Goal: Contribute content: Contribute content

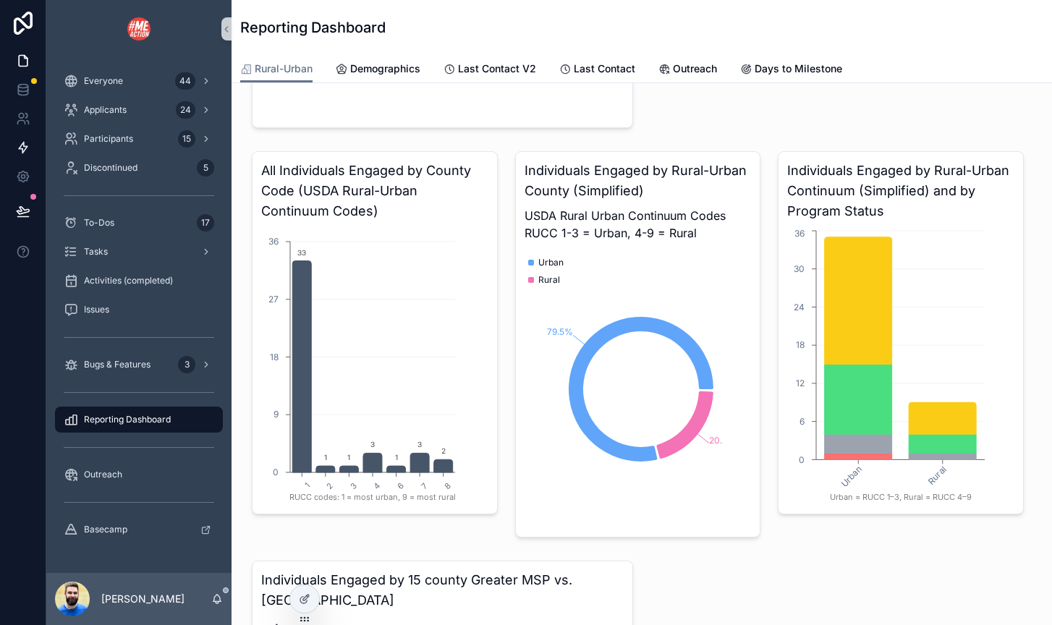
scroll to position [500, 0]
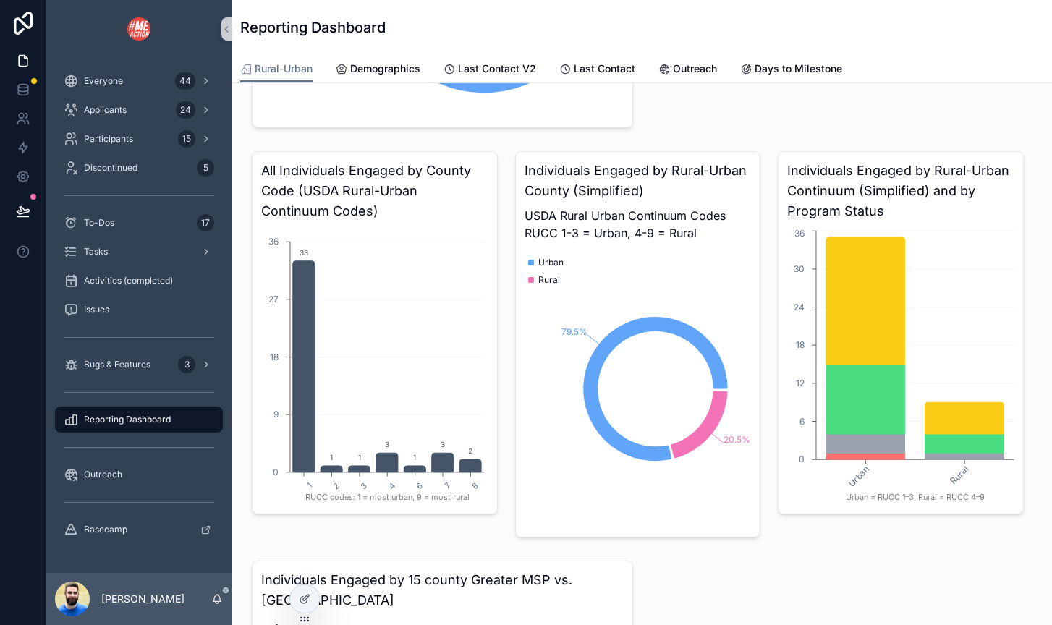
click at [28, 326] on div at bounding box center [23, 312] width 46 height 625
click at [24, 177] on icon at bounding box center [23, 177] width 4 height 4
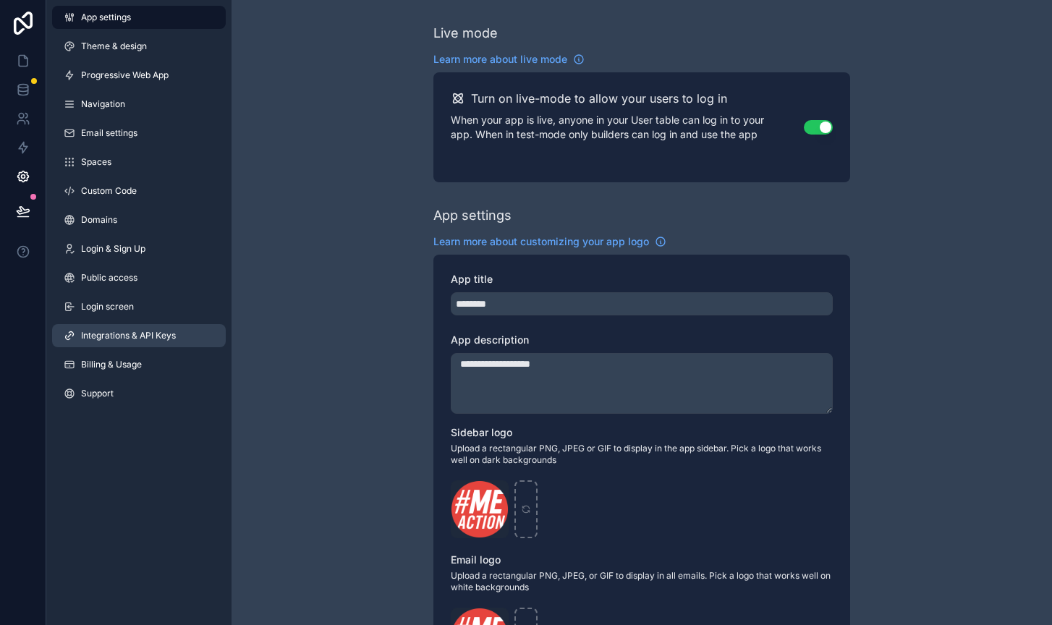
click at [118, 328] on link "Integrations & API Keys" at bounding box center [139, 335] width 174 height 23
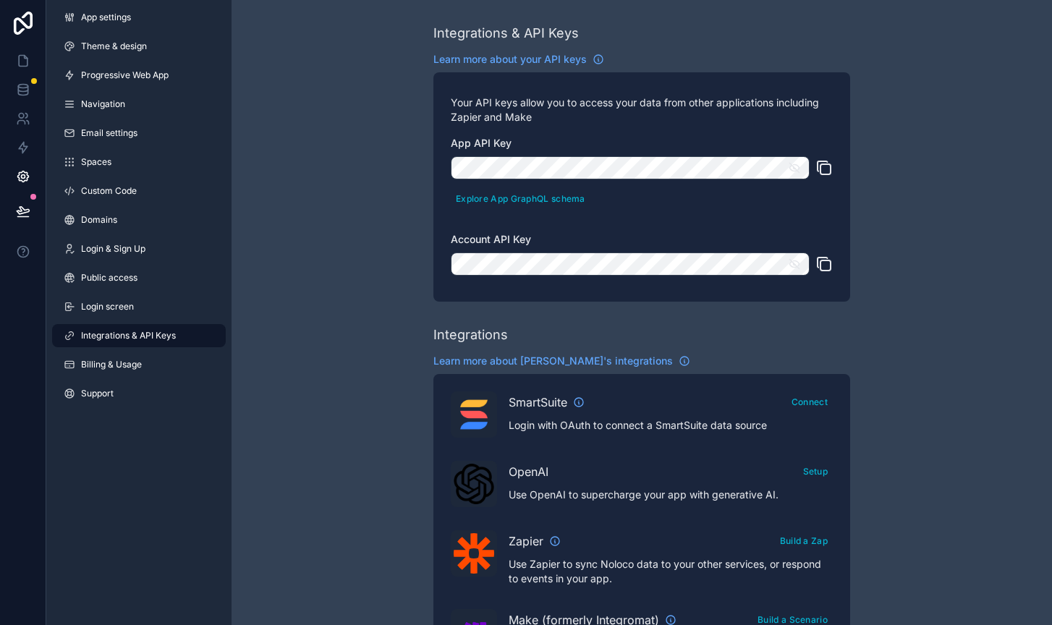
click at [828, 267] on icon "scrollable content" at bounding box center [823, 263] width 17 height 17
click at [19, 57] on icon at bounding box center [23, 61] width 9 height 11
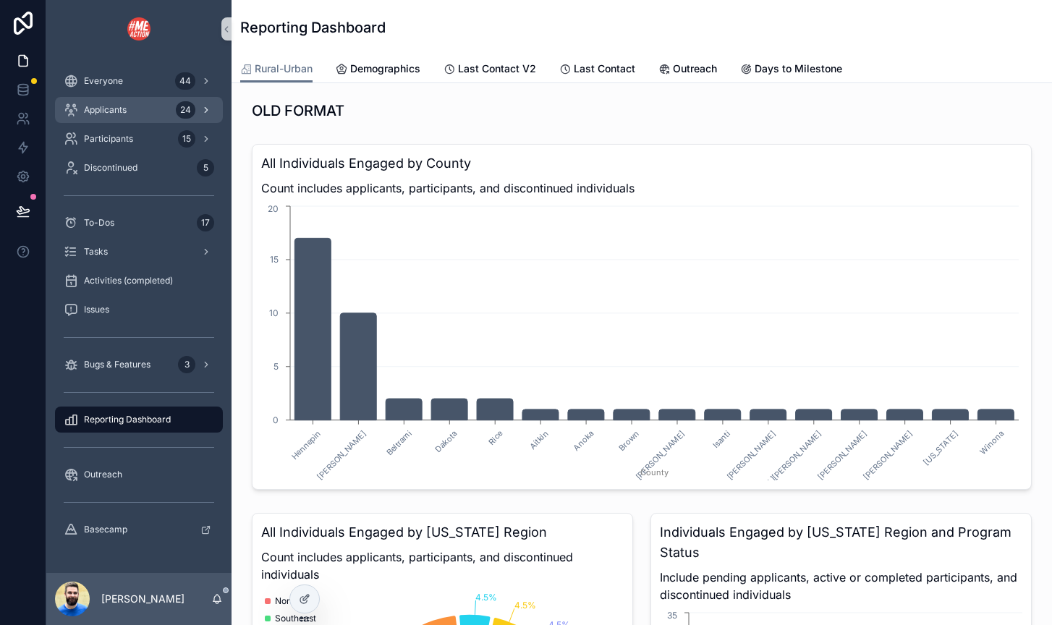
click at [115, 117] on div "Applicants 24" at bounding box center [139, 109] width 150 height 23
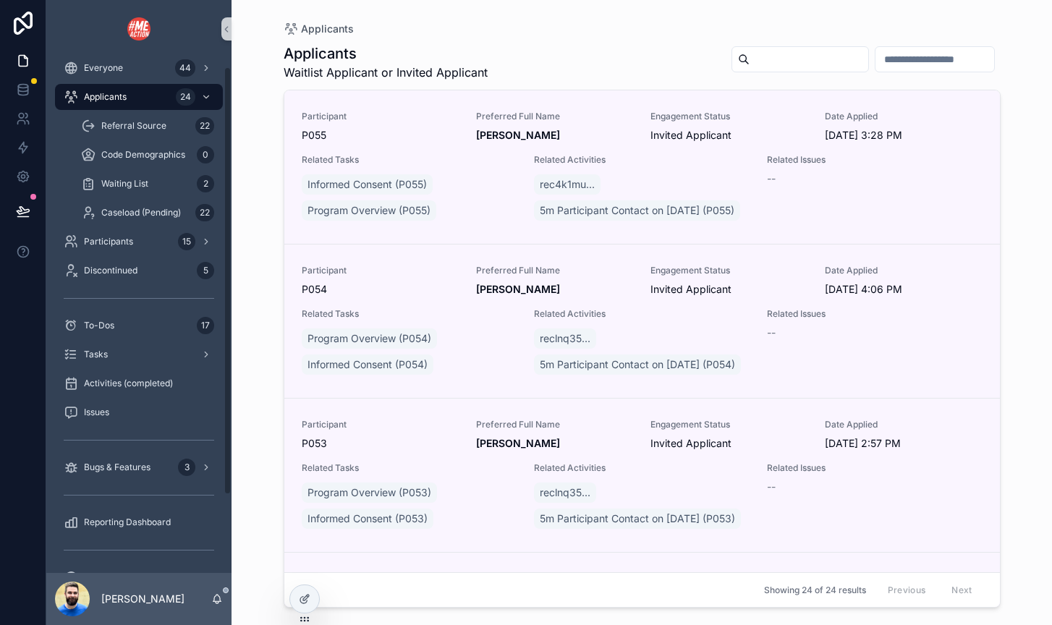
scroll to position [10, 0]
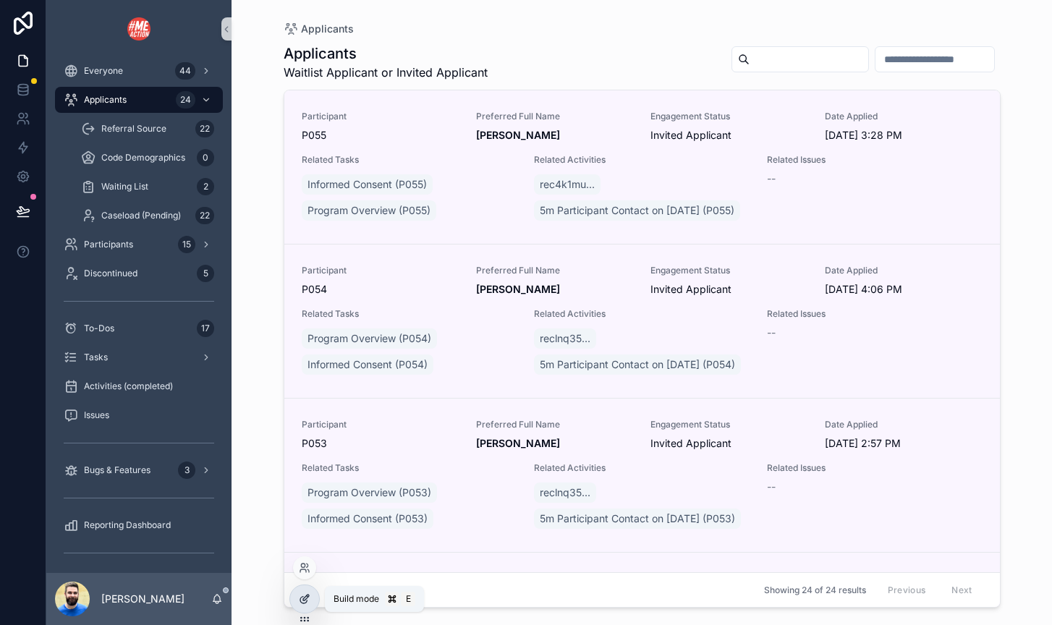
click at [310, 605] on div at bounding box center [304, 598] width 29 height 27
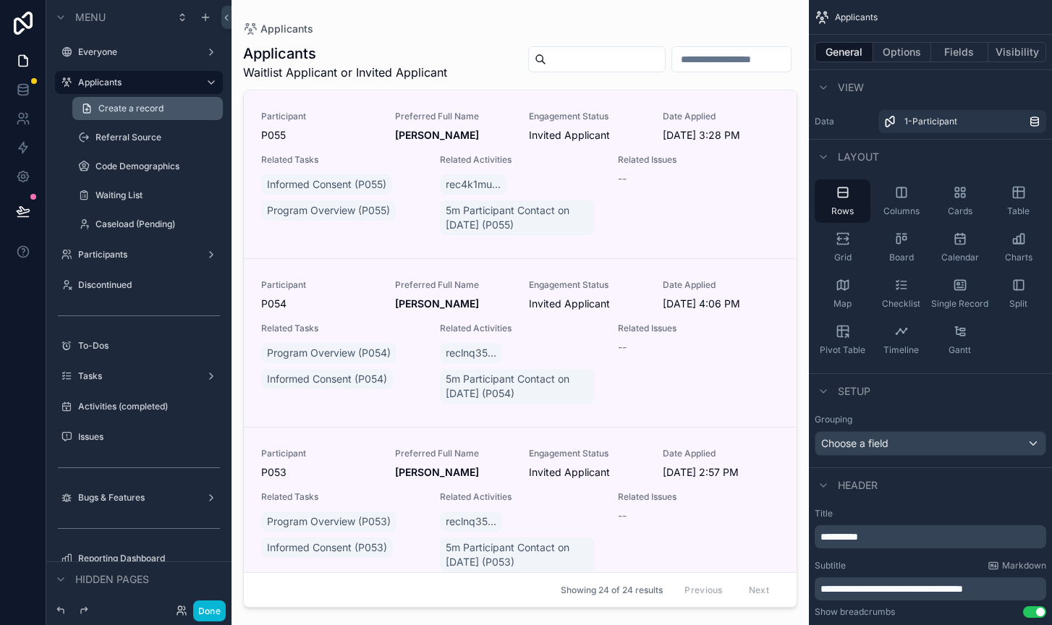
click at [124, 113] on span "Create a record" at bounding box center [130, 109] width 65 height 12
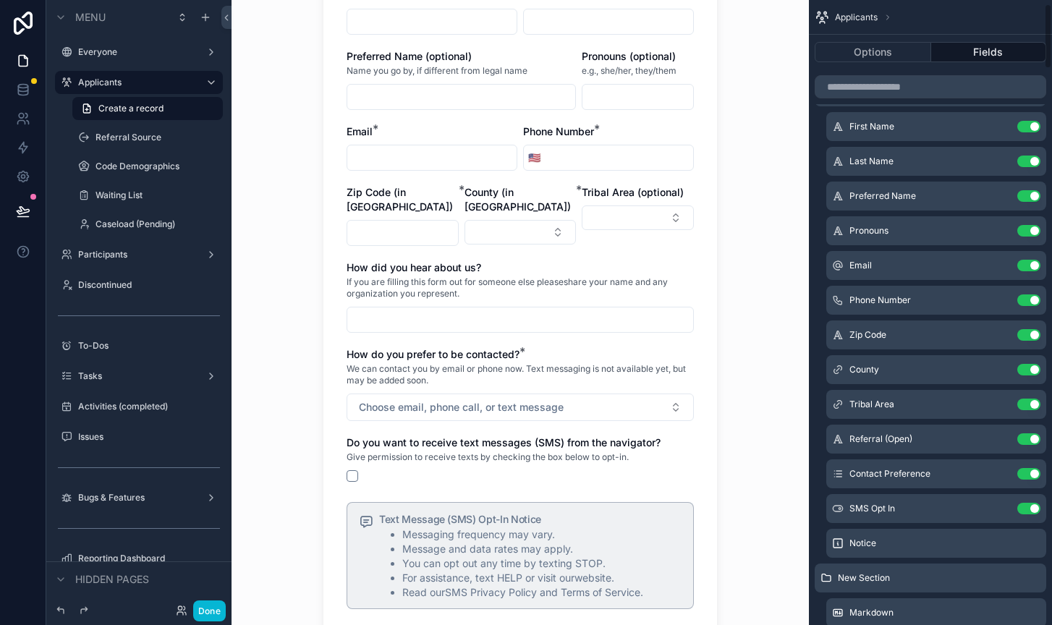
scroll to position [41, 0]
click at [891, 543] on div "Notice" at bounding box center [936, 541] width 220 height 29
click at [936, 539] on icon "scrollable content" at bounding box center [999, 542] width 7 height 7
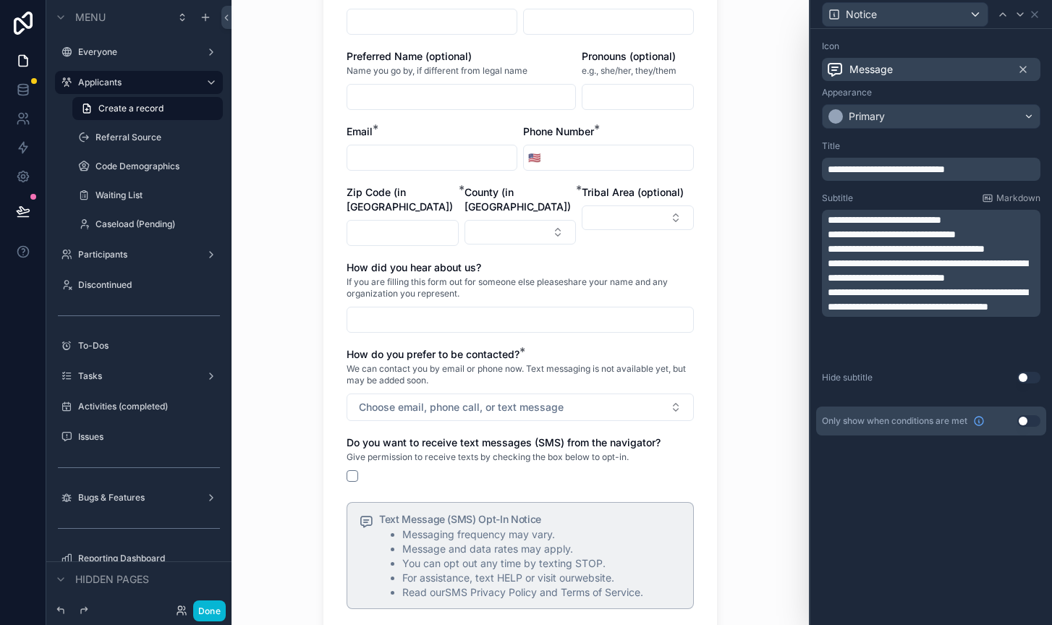
click at [862, 312] on span "**********" at bounding box center [928, 299] width 200 height 25
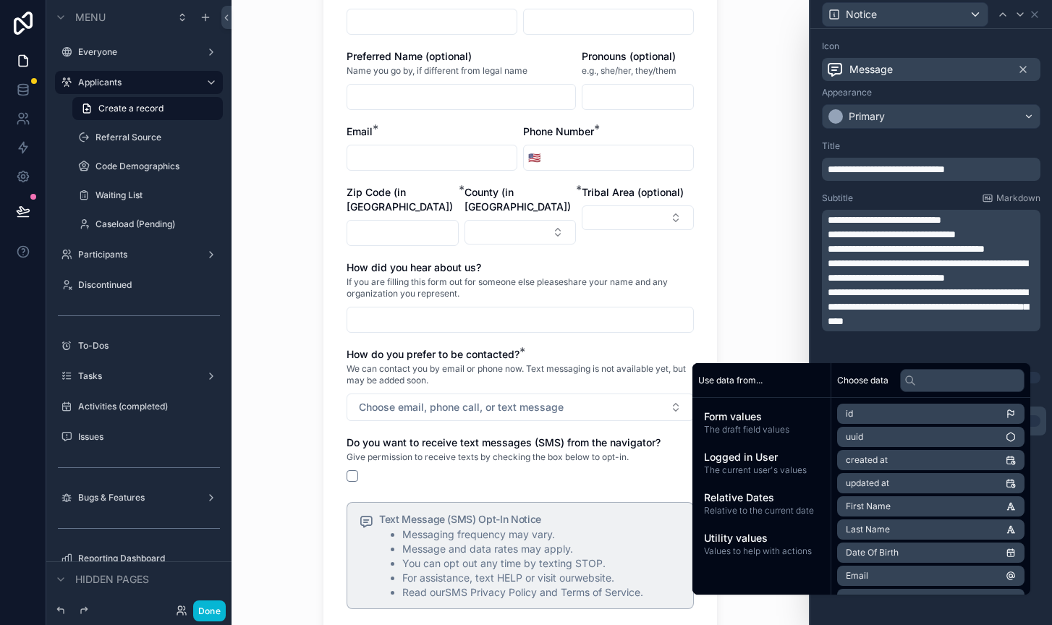
scroll to position [0, 0]
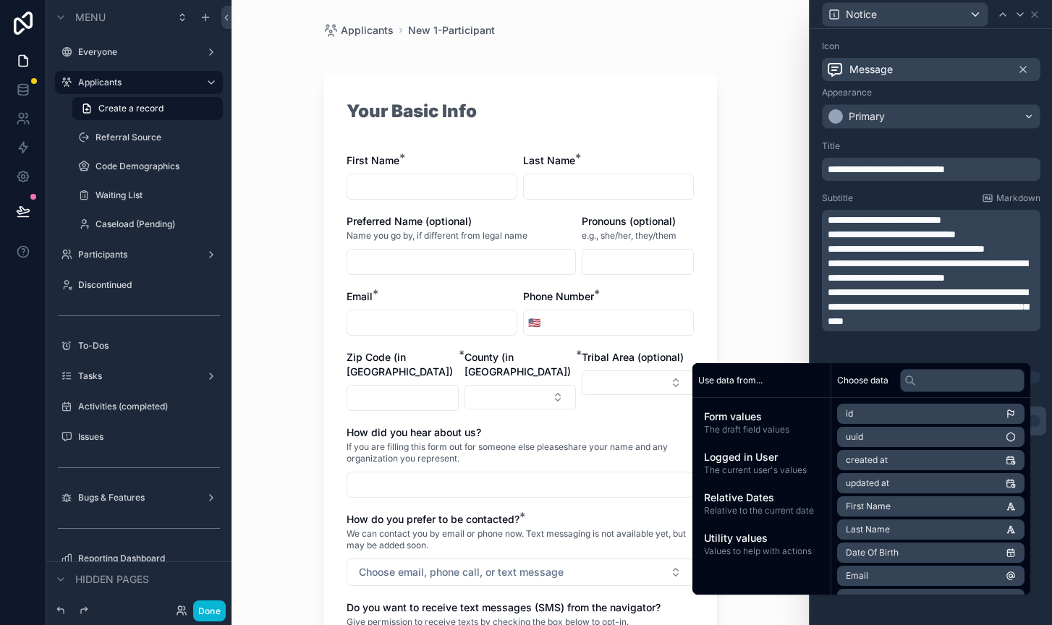
click at [774, 202] on div "Applicants New 1-Participant Your Basic Info First Name * Last Name * Preferred…" at bounding box center [519, 312] width 577 height 625
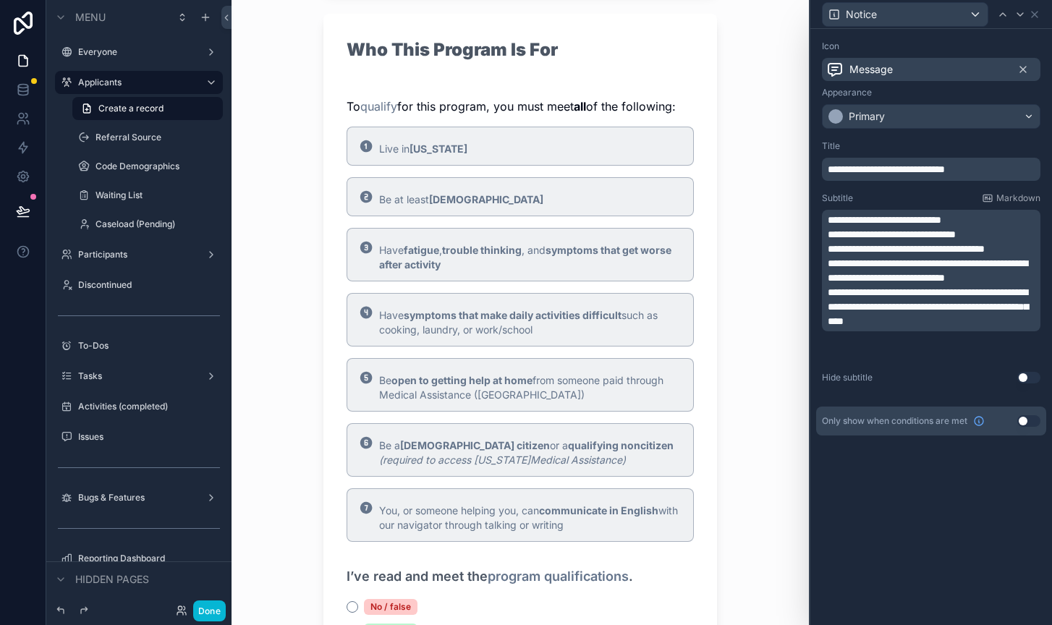
scroll to position [817, 0]
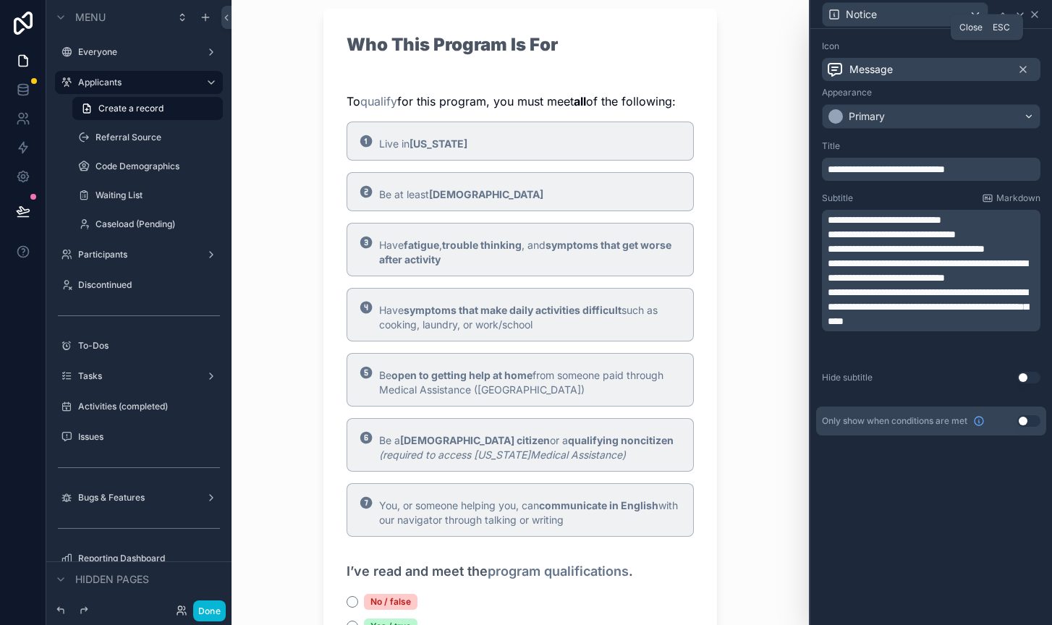
click at [936, 9] on icon at bounding box center [1035, 15] width 12 height 12
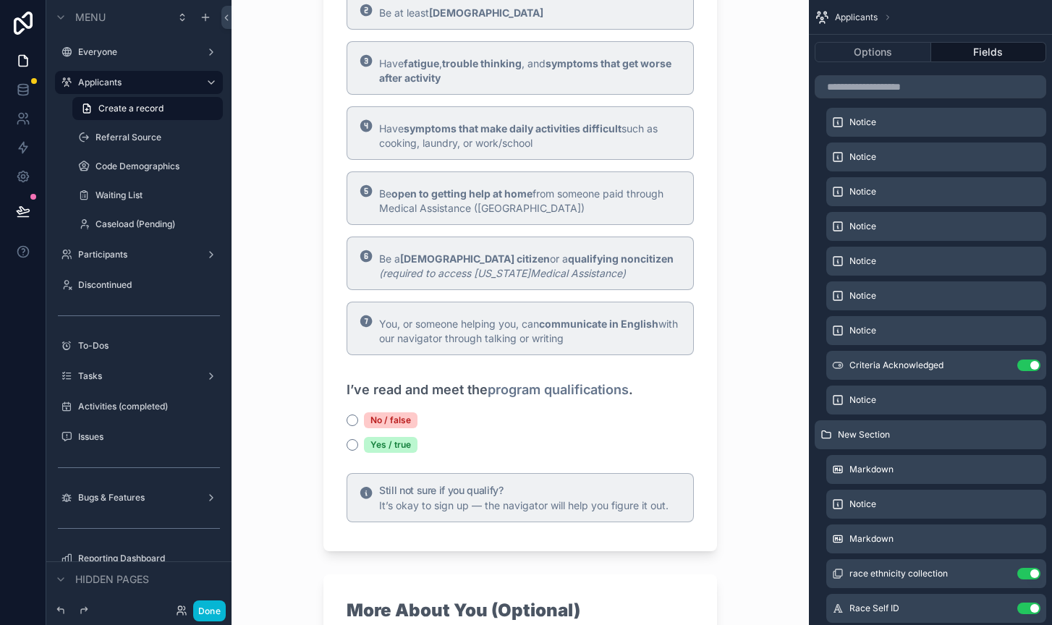
scroll to position [1009, 0]
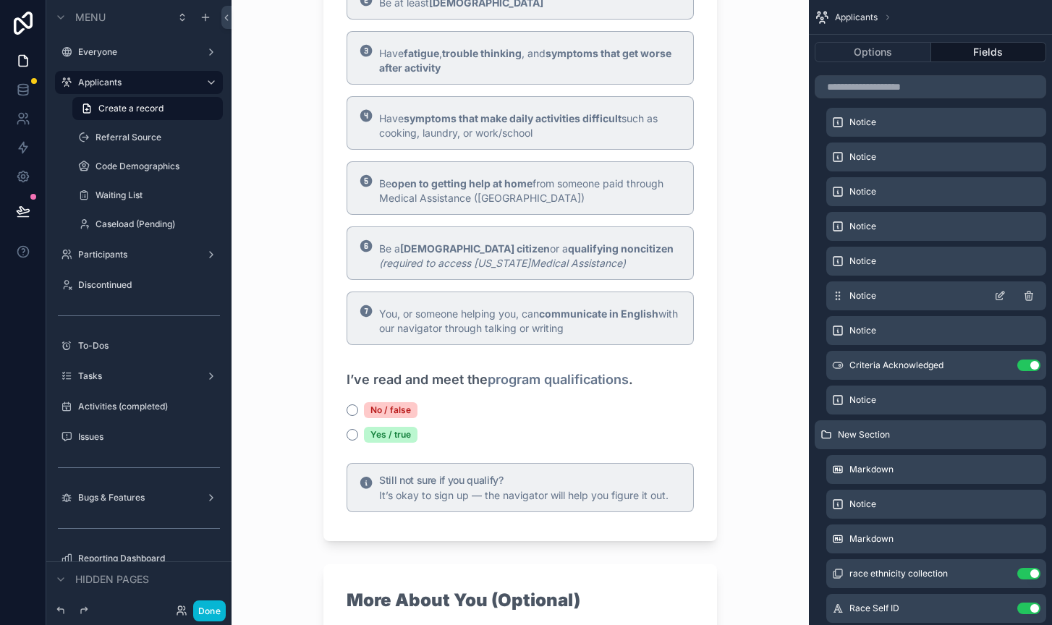
click at [936, 294] on icon "scrollable content" at bounding box center [1001, 295] width 6 height 6
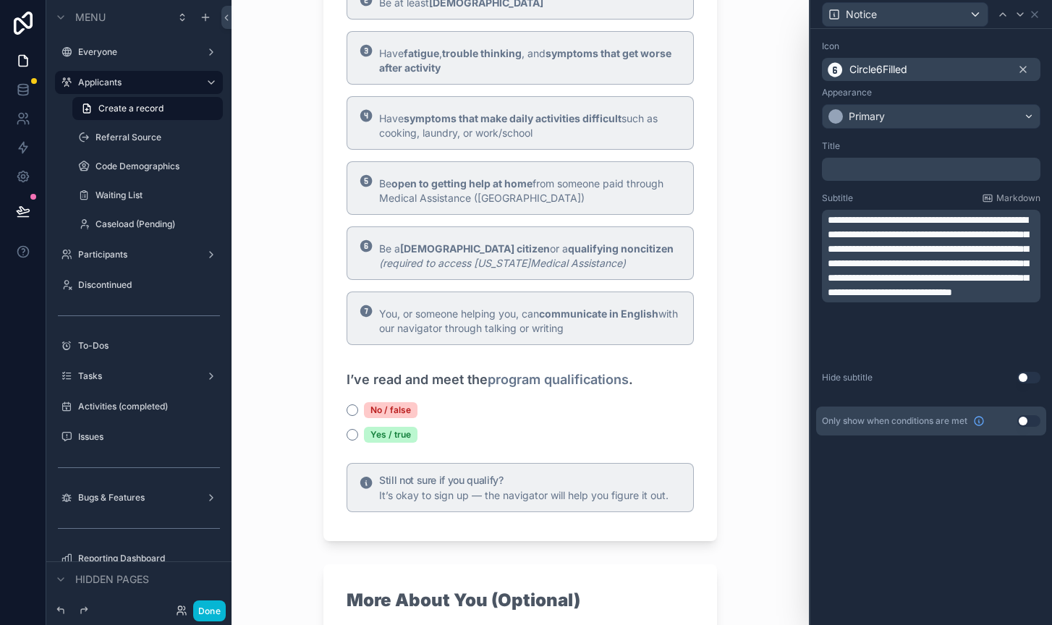
click at [896, 297] on span "**********" at bounding box center [928, 256] width 200 height 82
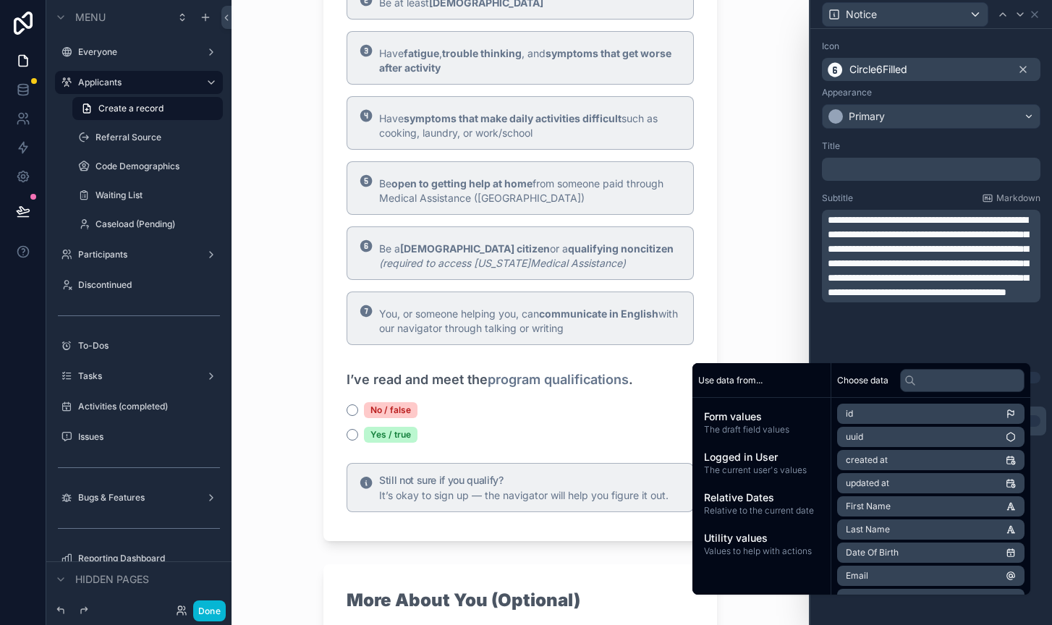
scroll to position [0, 0]
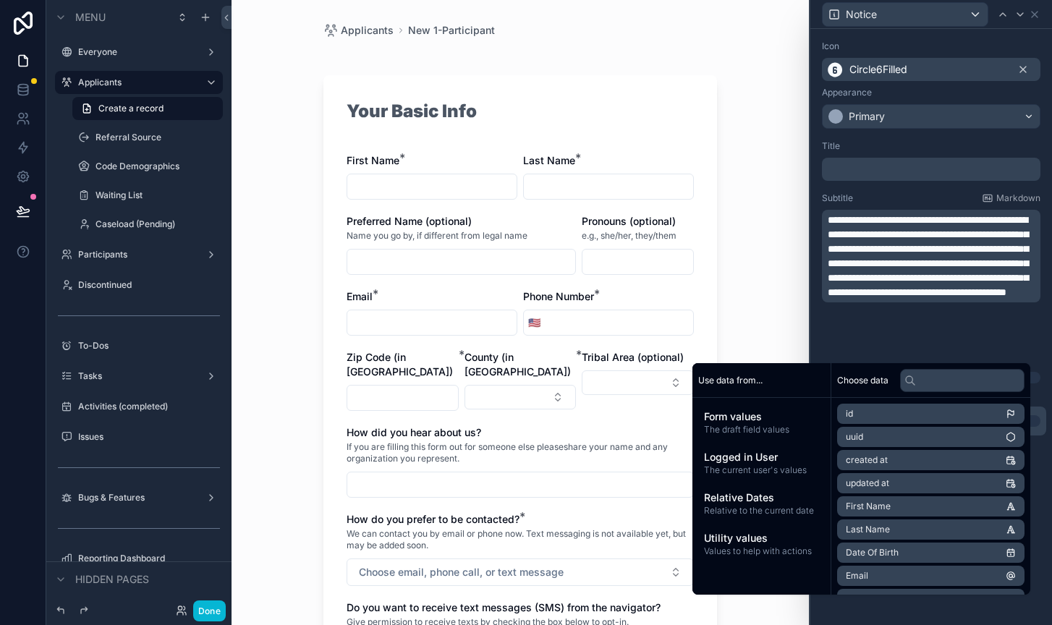
click at [881, 277] on span "**********" at bounding box center [928, 256] width 200 height 82
click at [741, 331] on div "Applicants New 1-Participant Your Basic Info First Name * Last Name * Preferred…" at bounding box center [519, 312] width 577 height 625
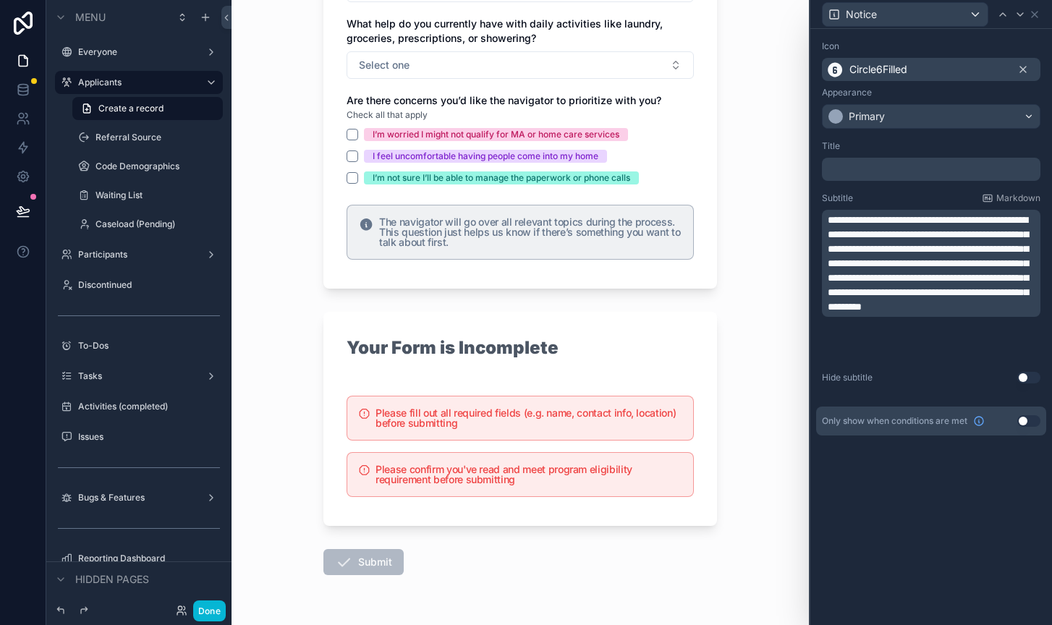
scroll to position [2474, 0]
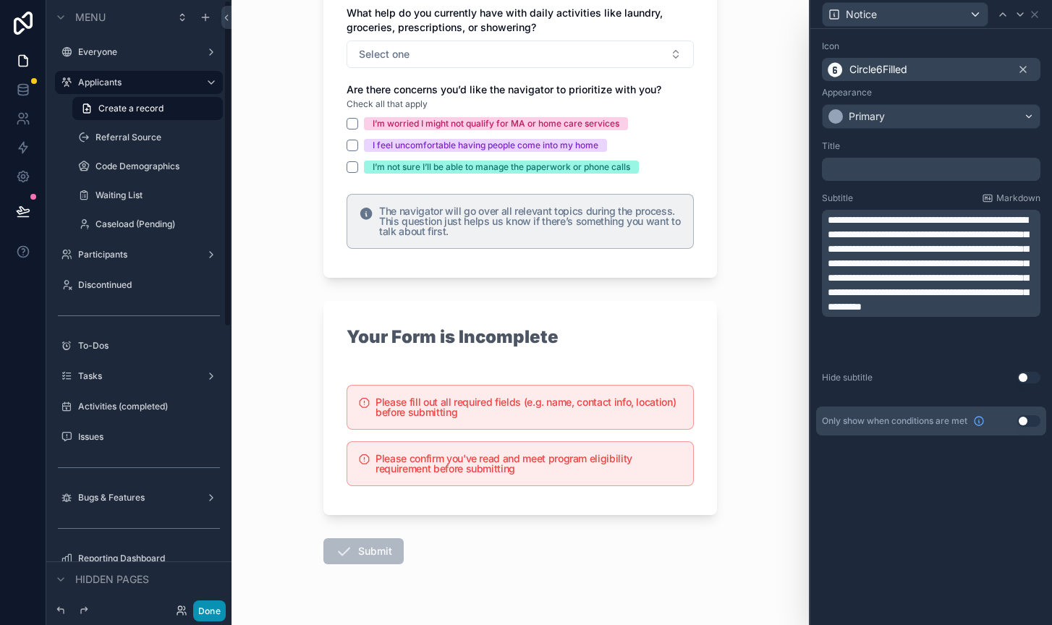
click at [213, 610] on button "Done" at bounding box center [209, 610] width 33 height 21
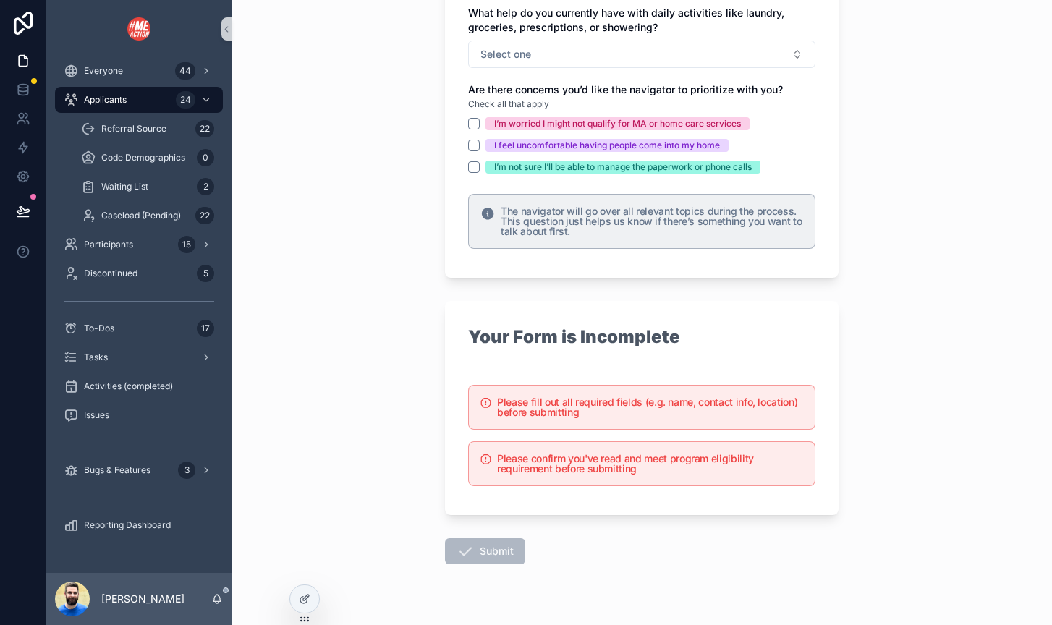
scroll to position [0, 0]
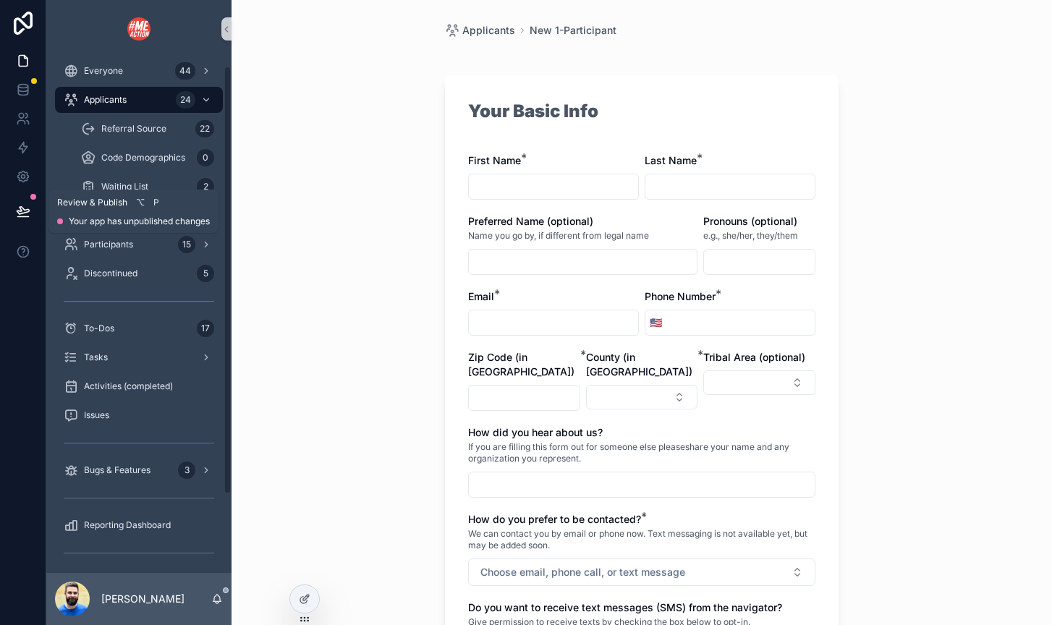
click at [21, 199] on button at bounding box center [23, 211] width 32 height 41
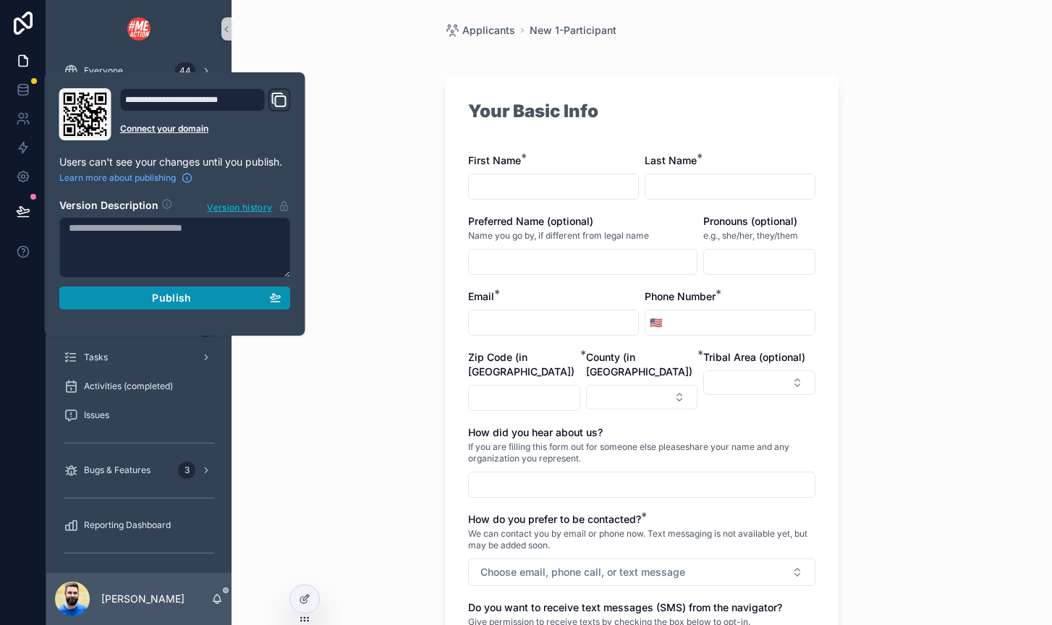
click at [125, 299] on div "Publish" at bounding box center [175, 298] width 213 height 13
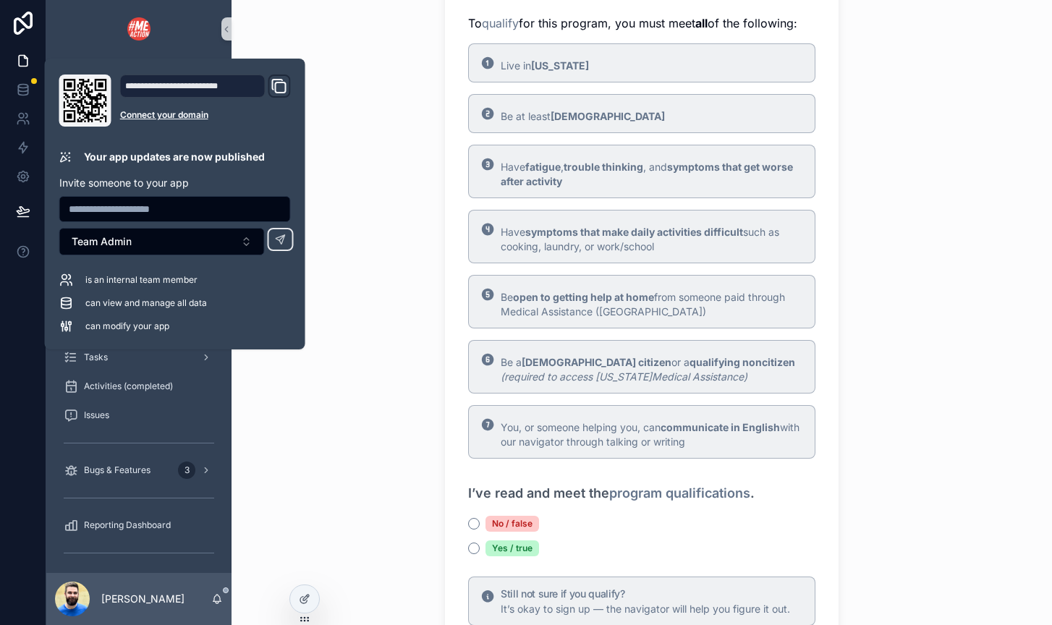
scroll to position [892, 0]
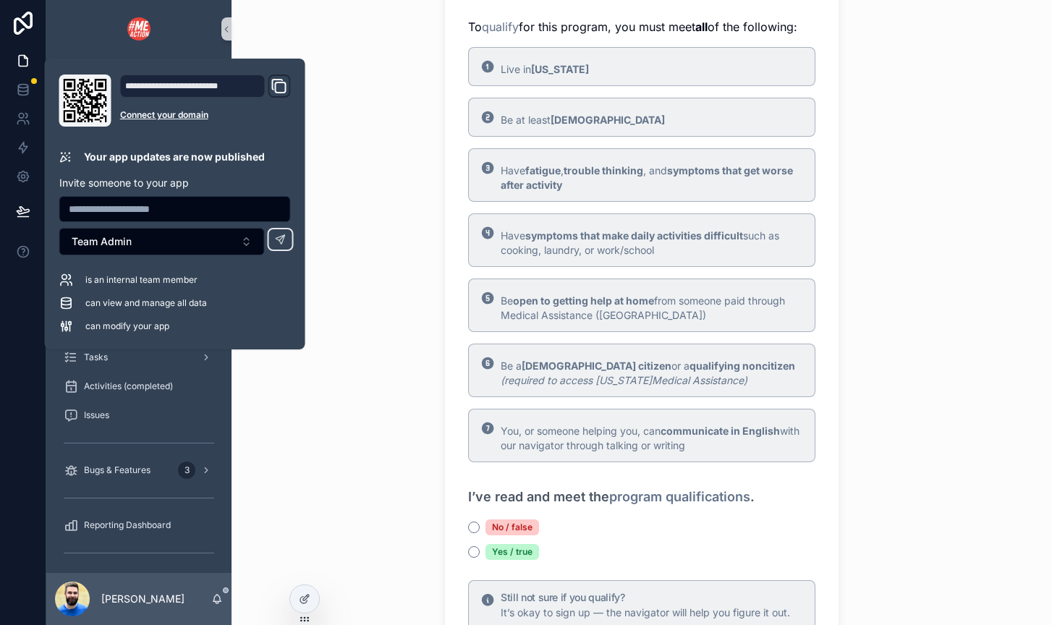
click at [629, 519] on div "No / false" at bounding box center [641, 527] width 347 height 16
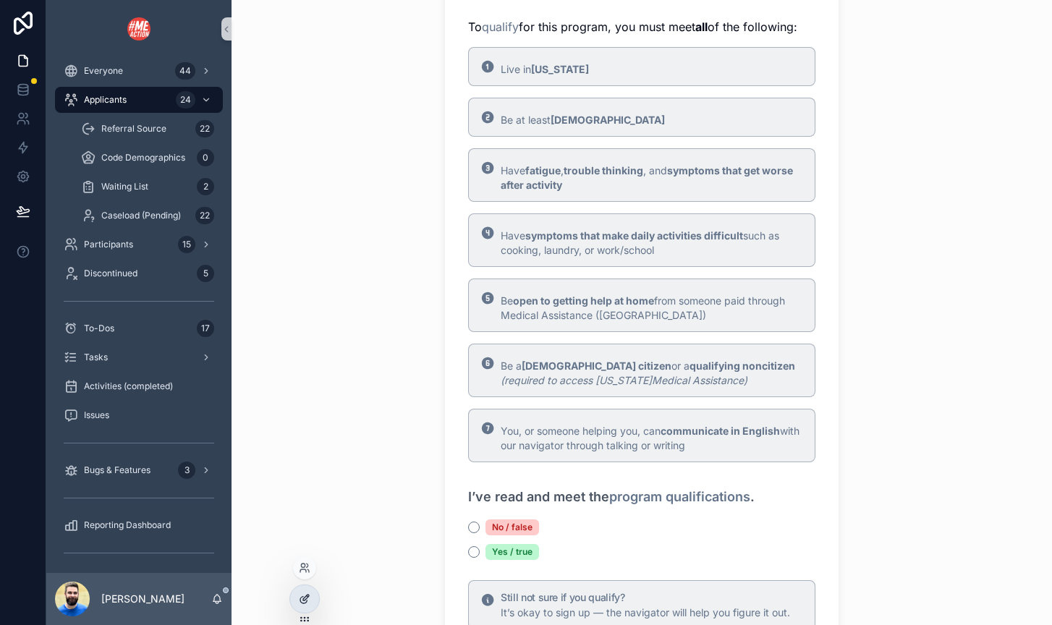
click at [296, 602] on div at bounding box center [304, 598] width 29 height 27
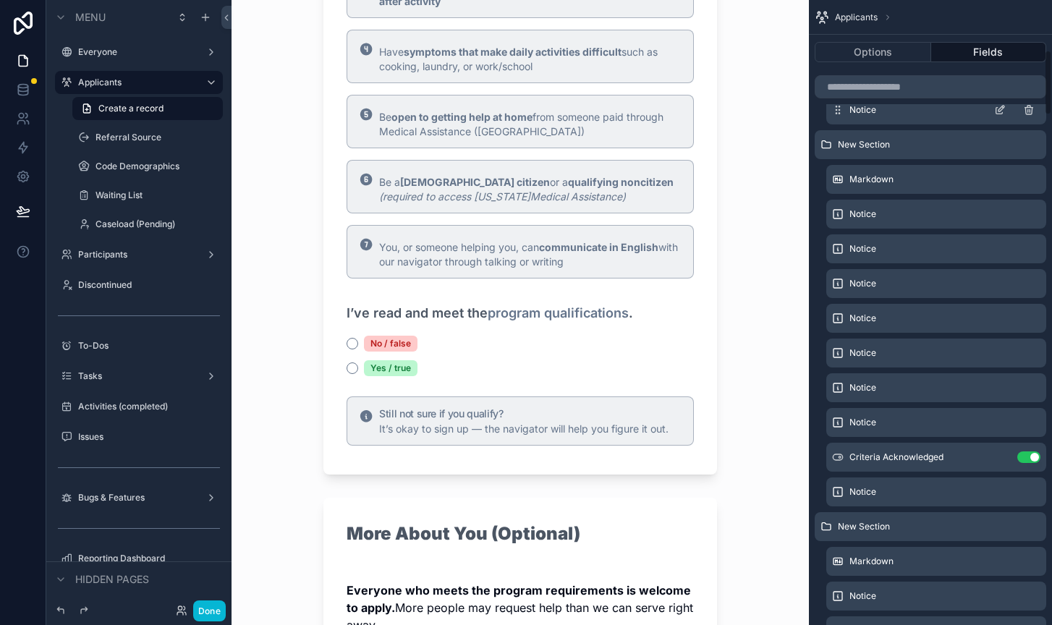
scroll to position [477, 0]
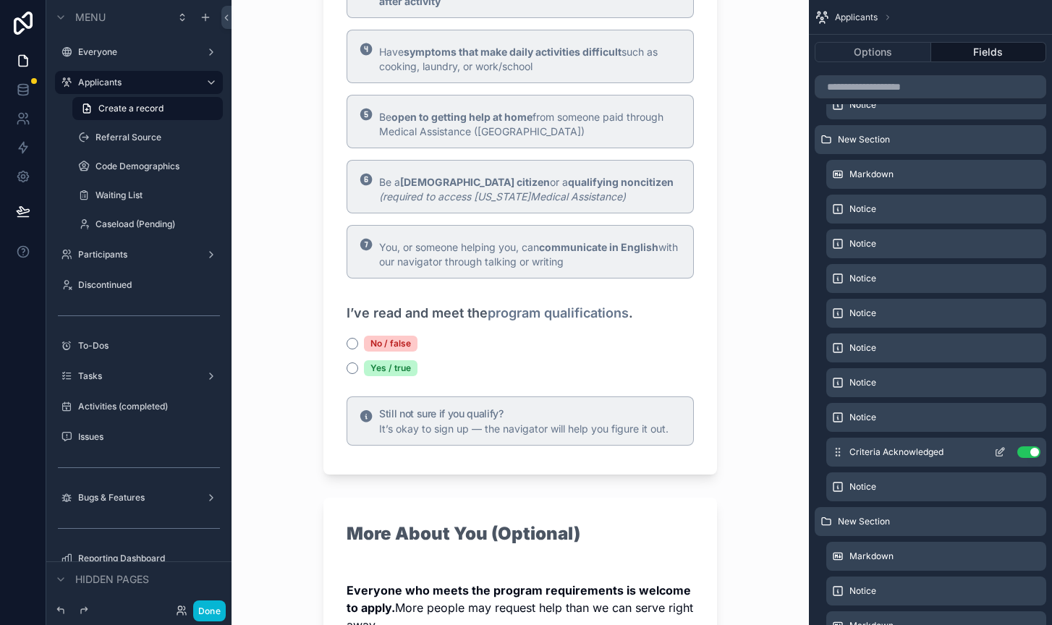
click at [936, 448] on icon "scrollable content" at bounding box center [1002, 448] width 1 height 1
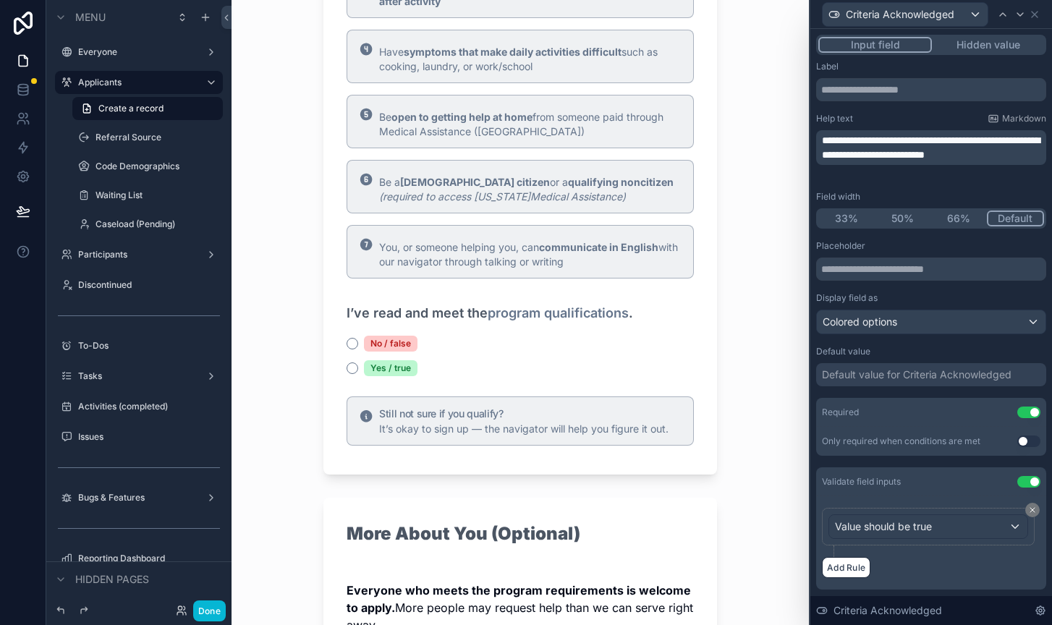
click at [936, 160] on span "**********" at bounding box center [931, 147] width 218 height 25
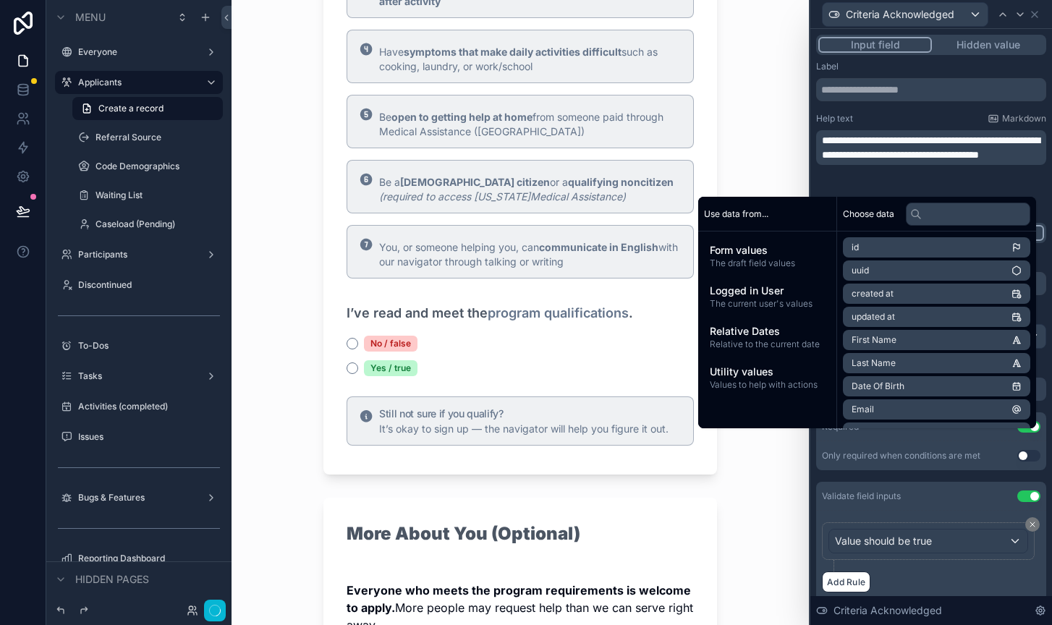
scroll to position [0, 0]
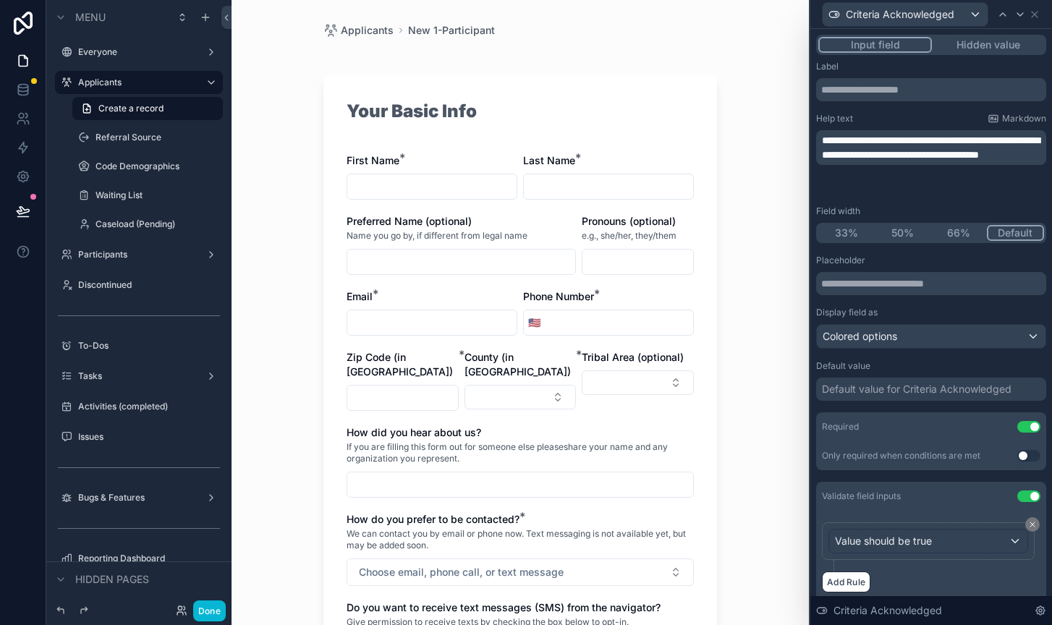
click at [787, 161] on div "Applicants New 1-Participant Your Basic Info First Name * Last Name * Preferred…" at bounding box center [519, 312] width 577 height 625
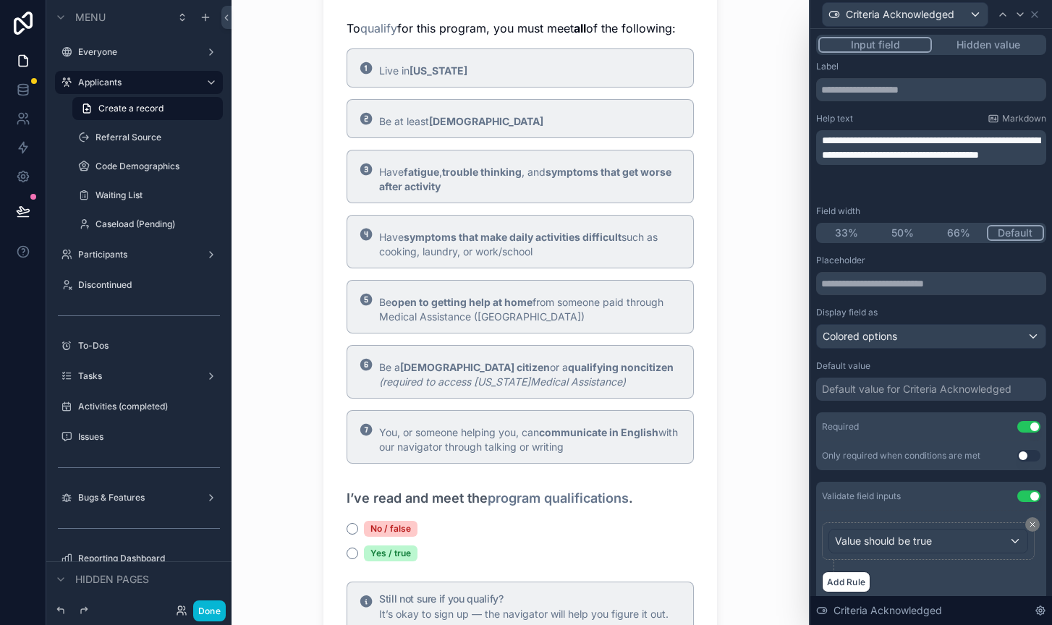
scroll to position [888, 0]
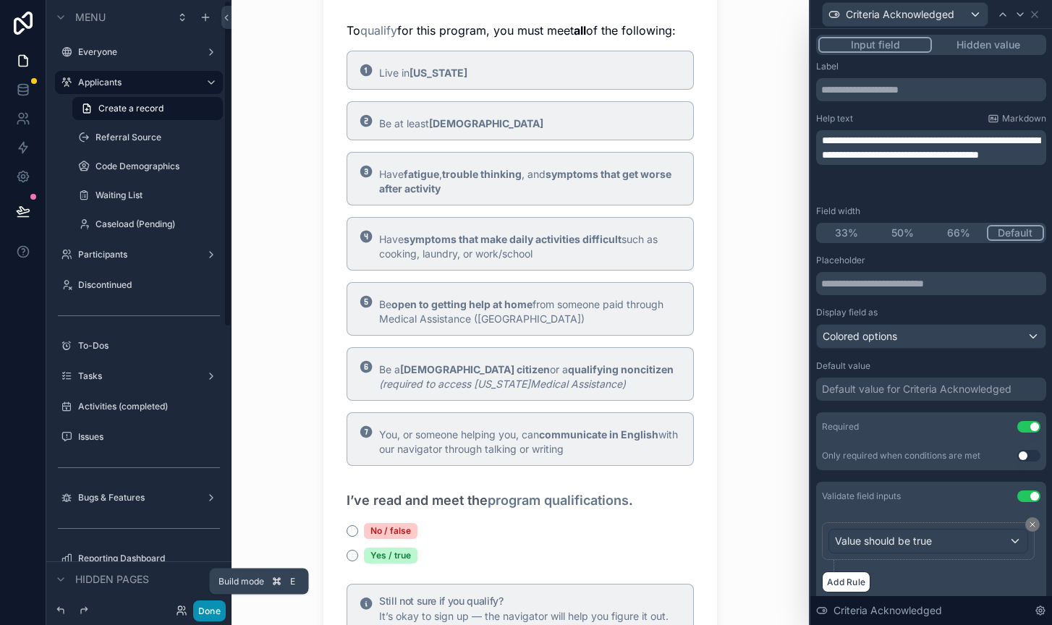
click at [216, 605] on button "Done" at bounding box center [209, 610] width 33 height 21
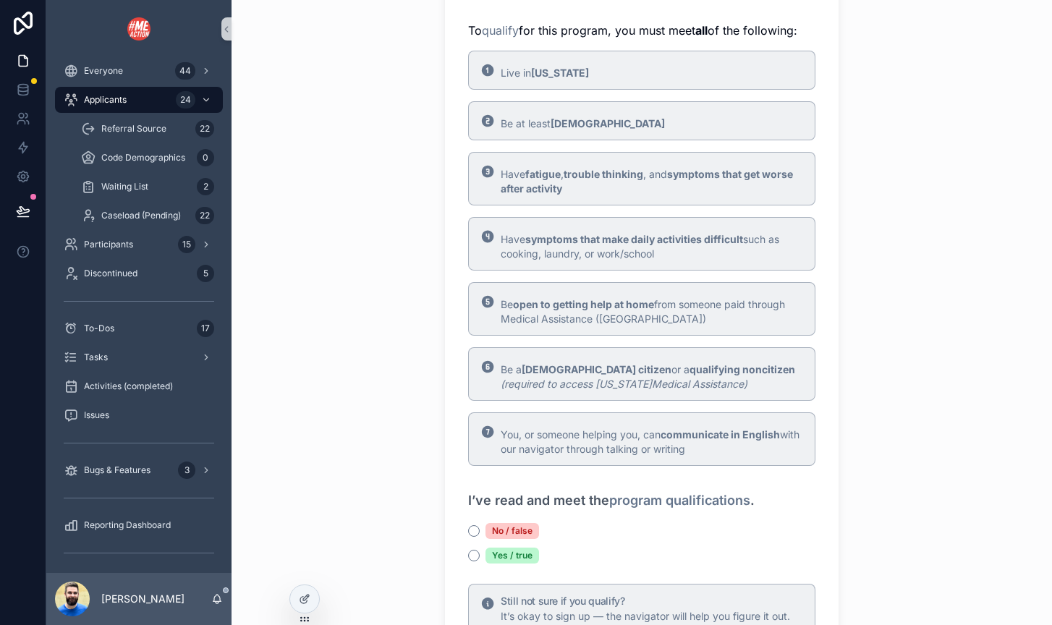
scroll to position [0, 0]
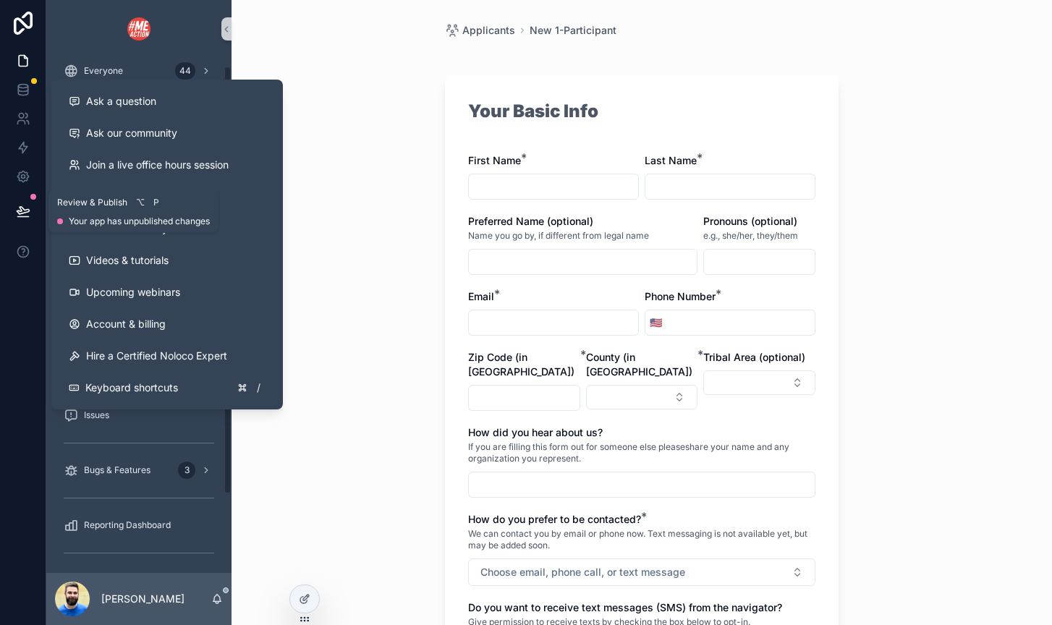
click at [23, 209] on icon at bounding box center [23, 210] width 12 height 7
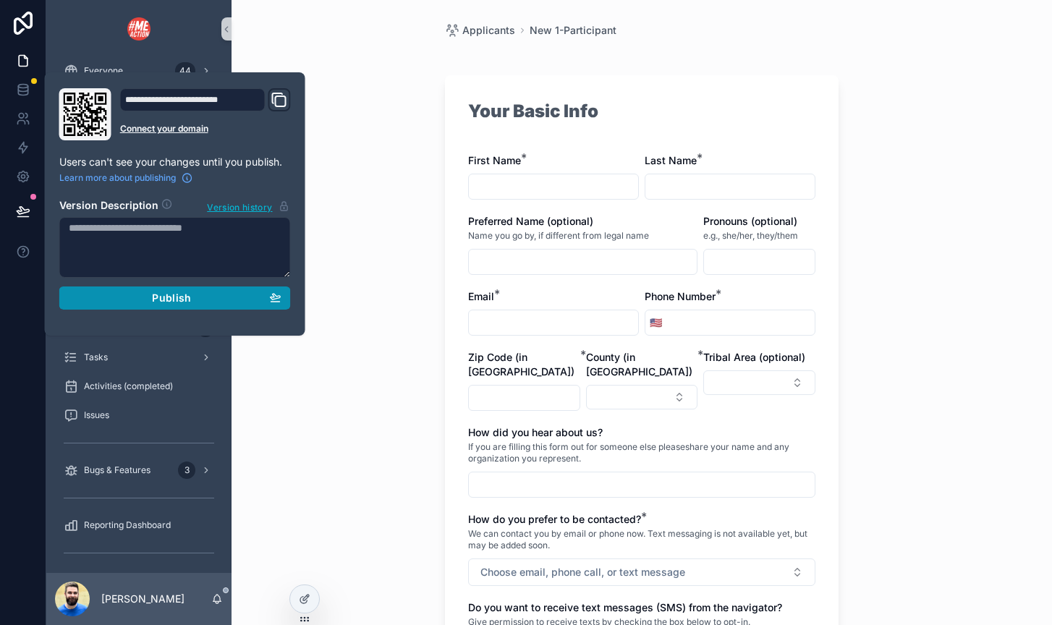
click at [105, 305] on button "Publish" at bounding box center [174, 297] width 231 height 23
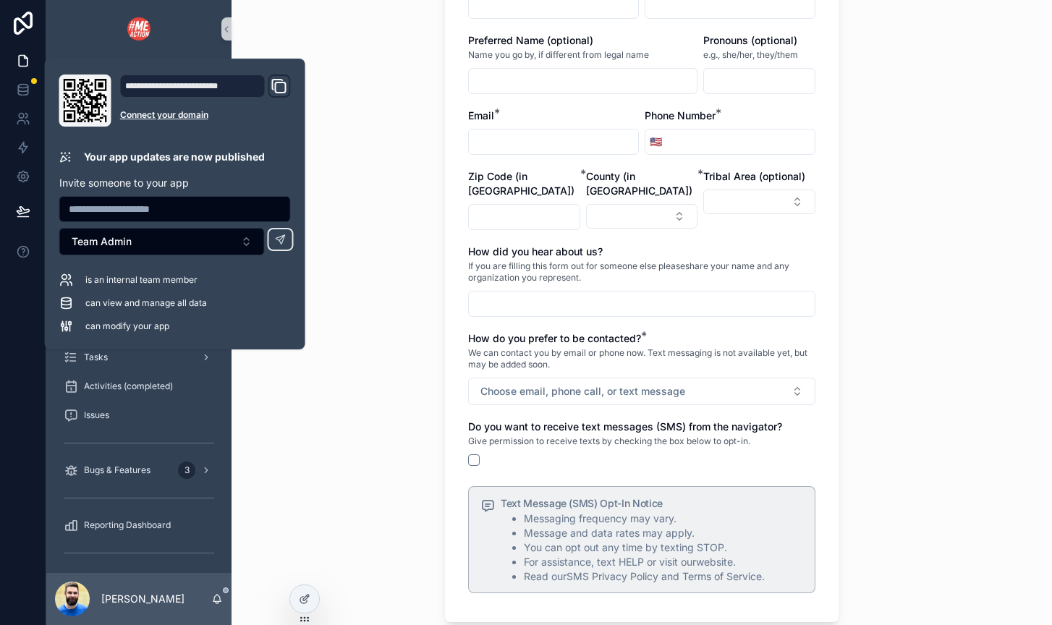
scroll to position [221, 0]
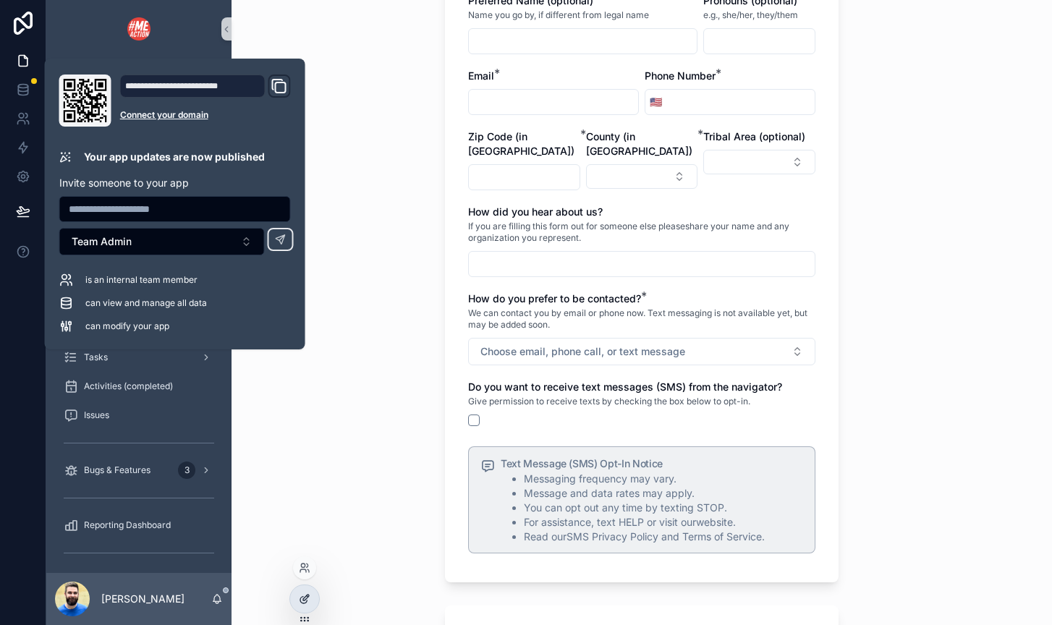
click at [302, 594] on icon at bounding box center [305, 599] width 12 height 12
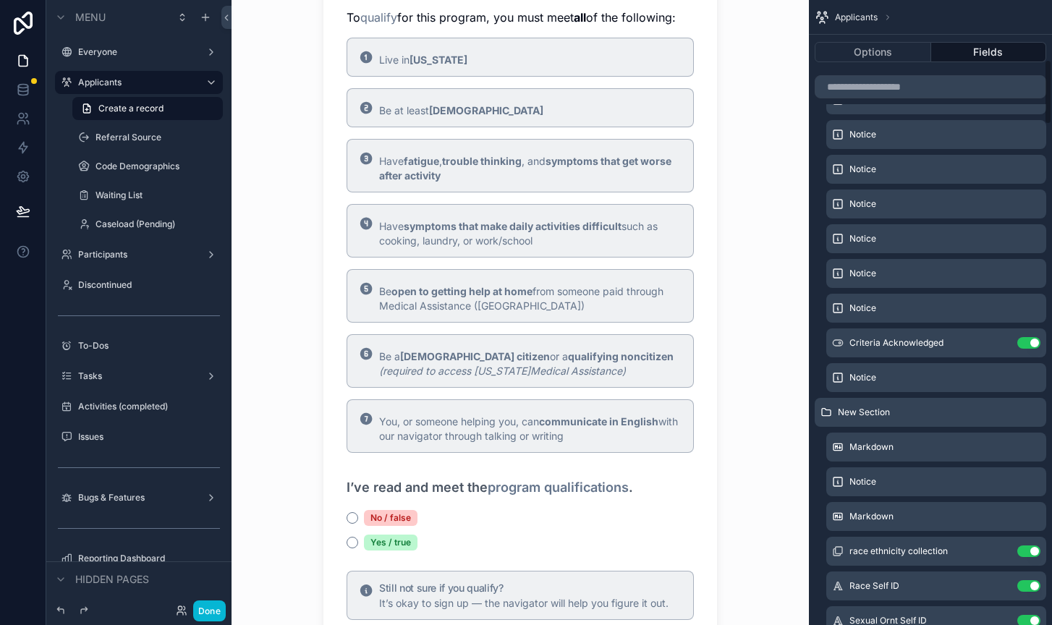
scroll to position [571, 0]
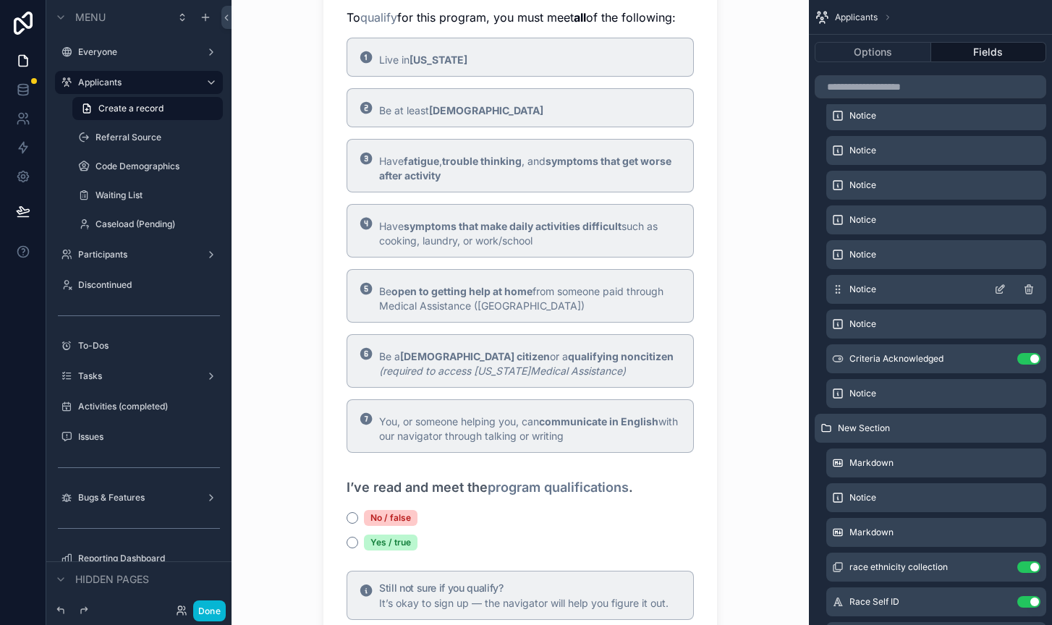
click at [936, 285] on icon "scrollable content" at bounding box center [1000, 290] width 12 height 12
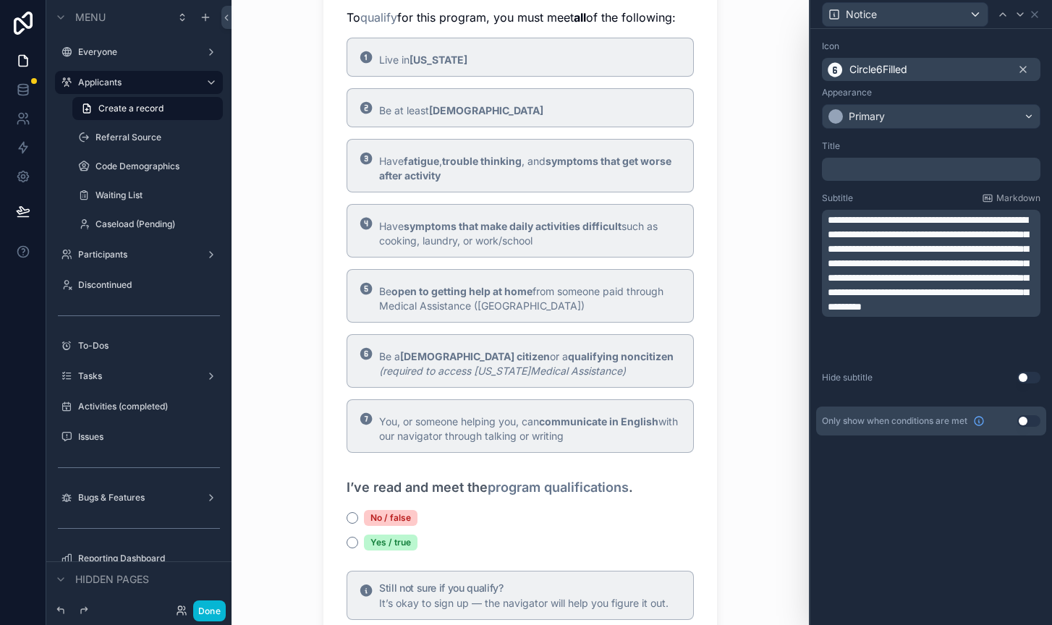
click at [936, 312] on span "**********" at bounding box center [928, 263] width 200 height 97
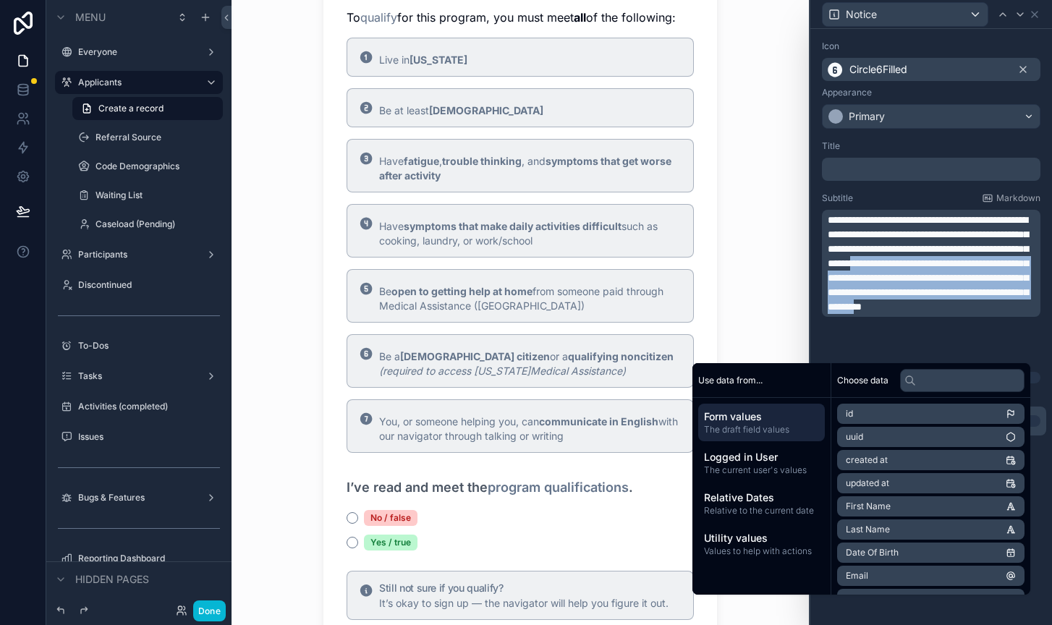
copy span "**********"
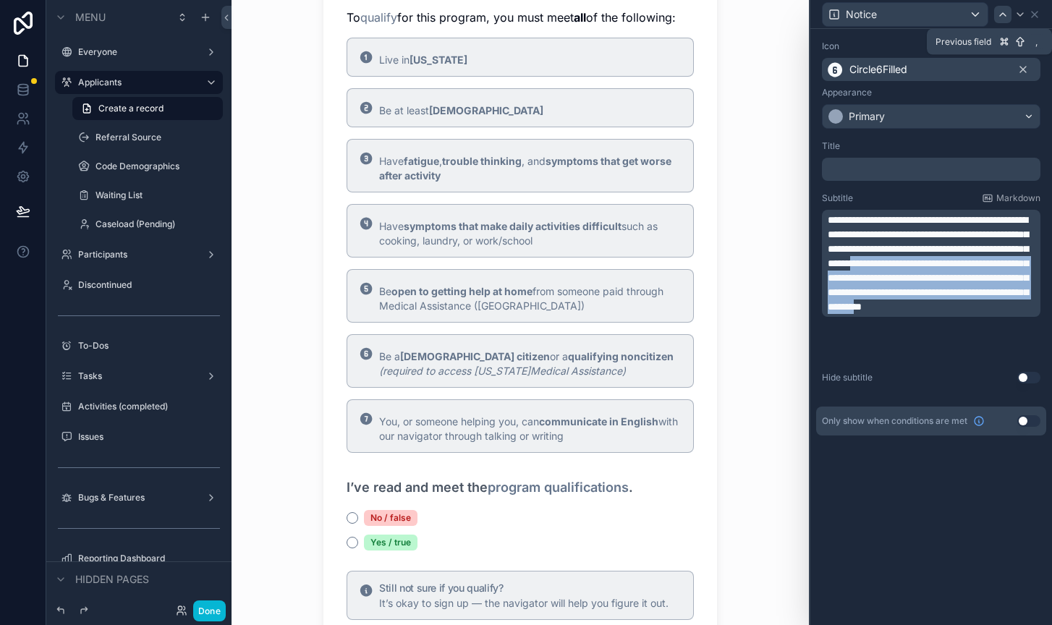
click at [936, 15] on icon at bounding box center [1003, 15] width 12 height 12
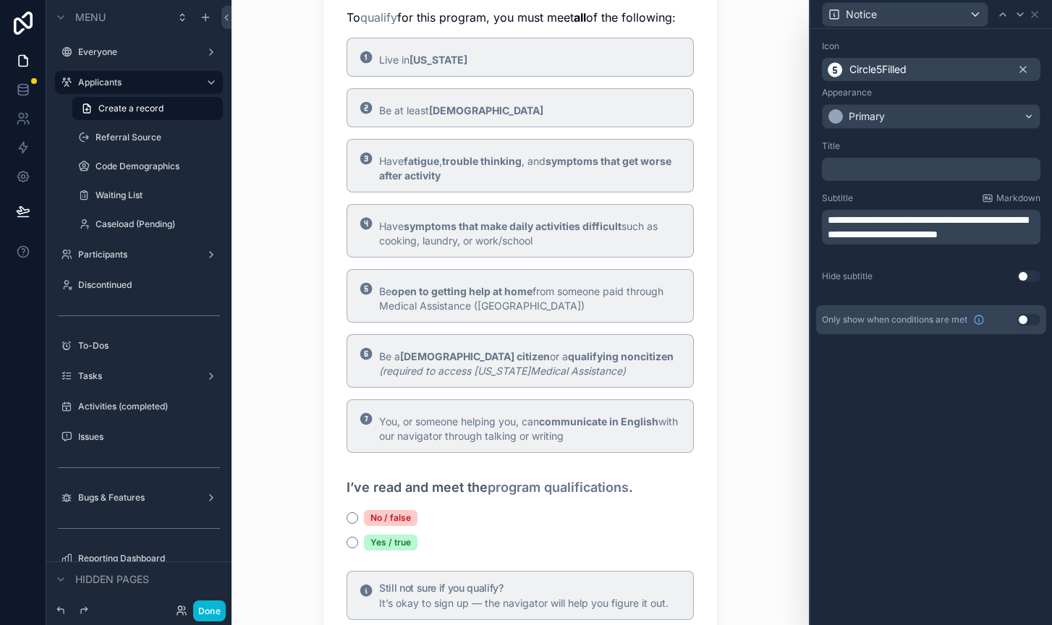
click at [936, 237] on span "**********" at bounding box center [928, 227] width 200 height 25
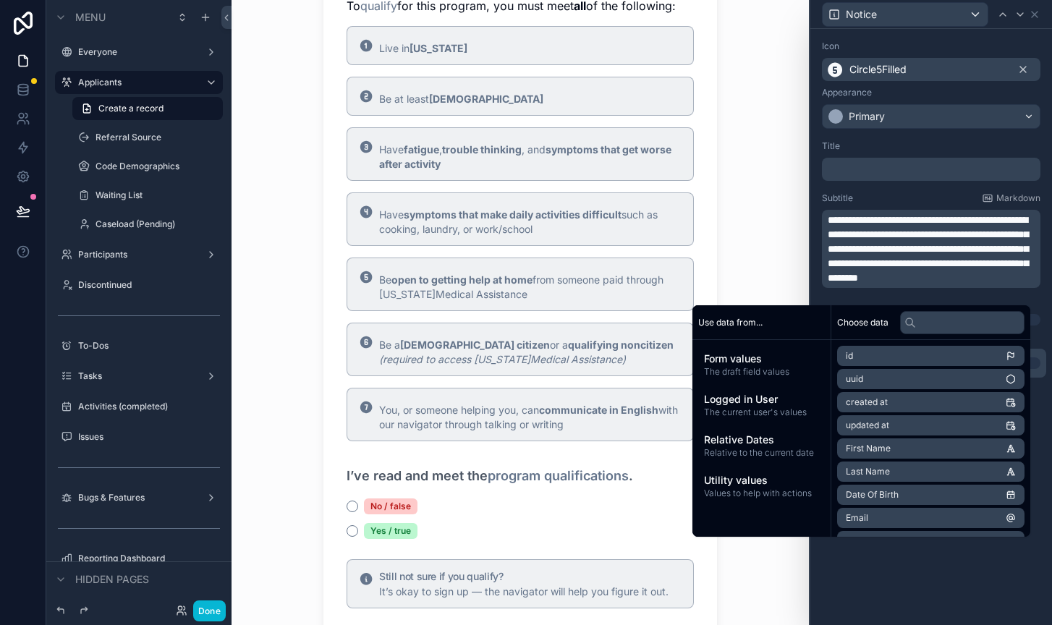
scroll to position [917, 0]
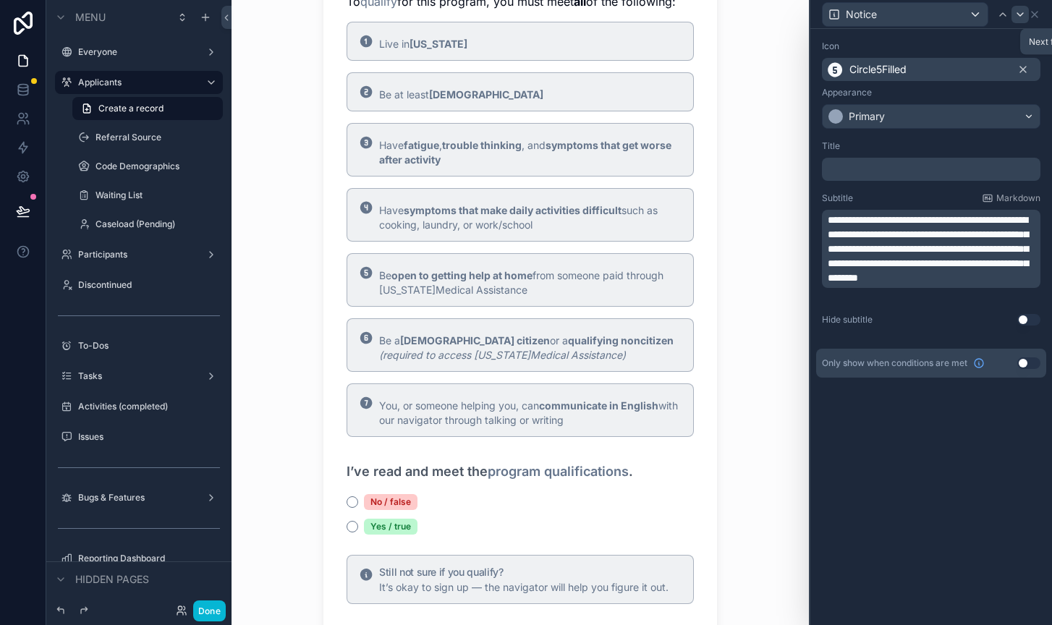
click at [936, 15] on icon at bounding box center [1020, 15] width 12 height 12
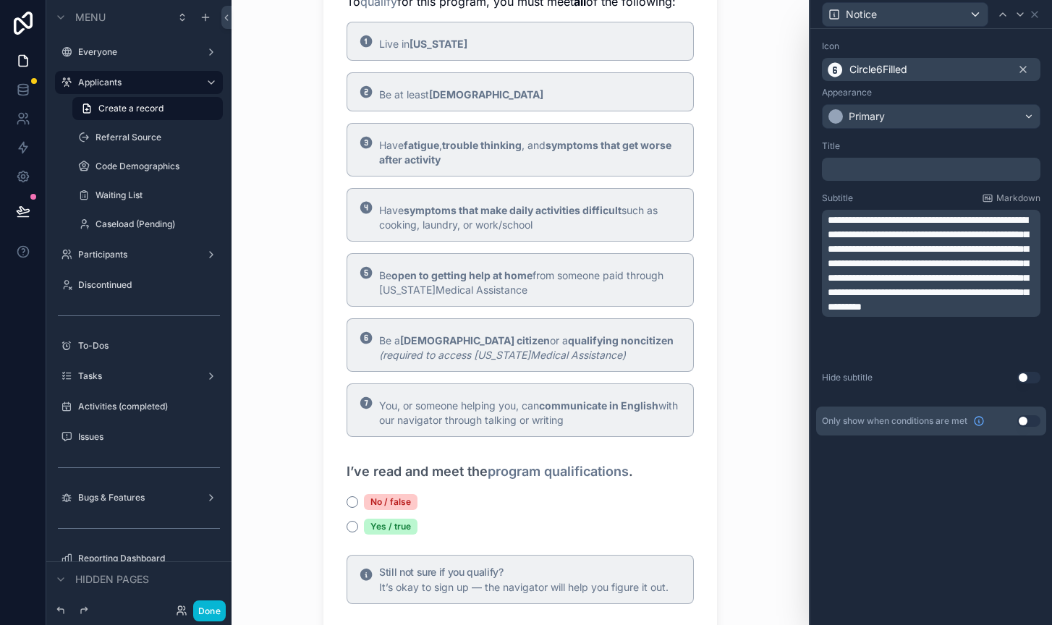
click at [936, 314] on p "**********" at bounding box center [933, 263] width 210 height 101
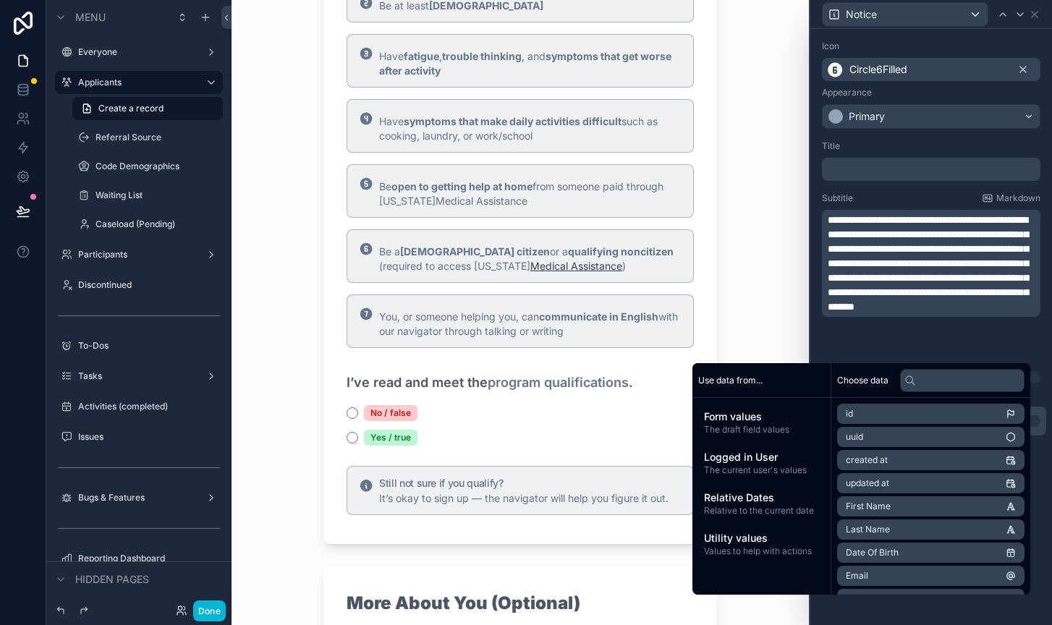
scroll to position [997, 0]
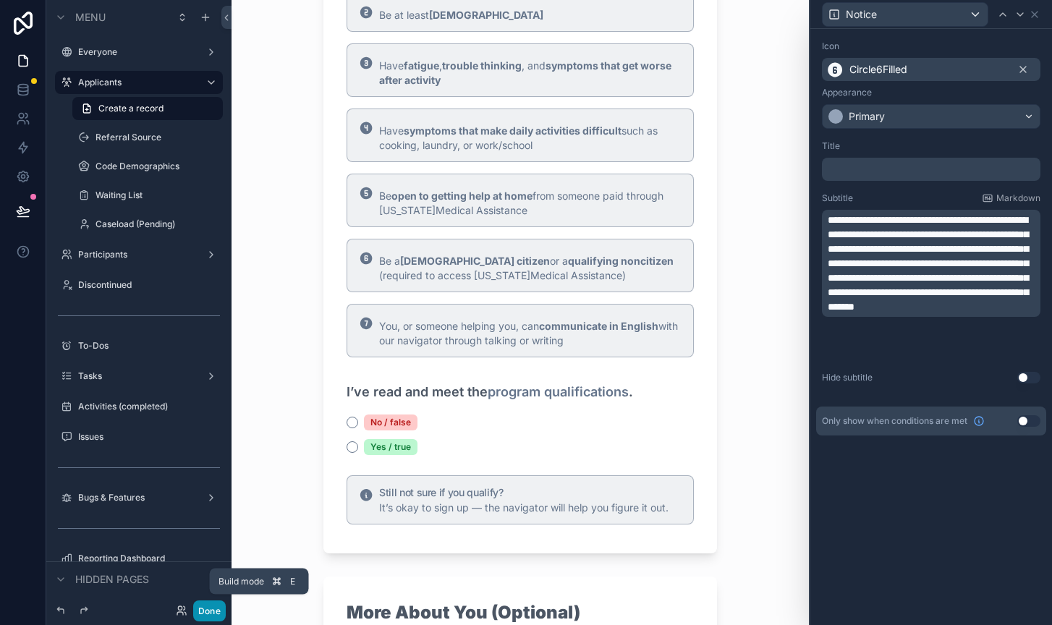
click at [205, 612] on button "Done" at bounding box center [209, 610] width 33 height 21
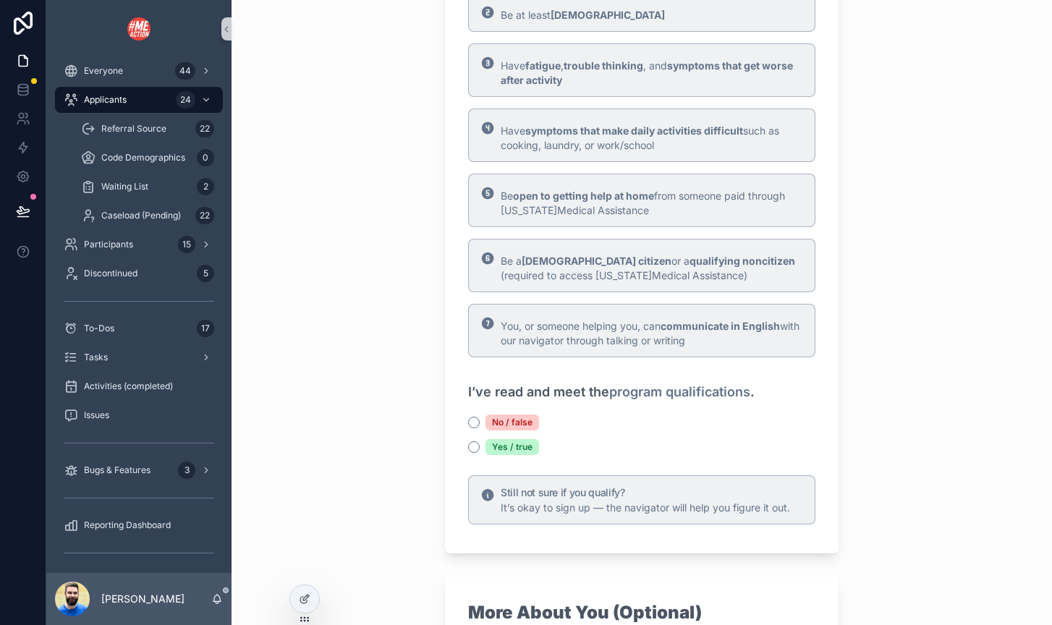
scroll to position [0, 0]
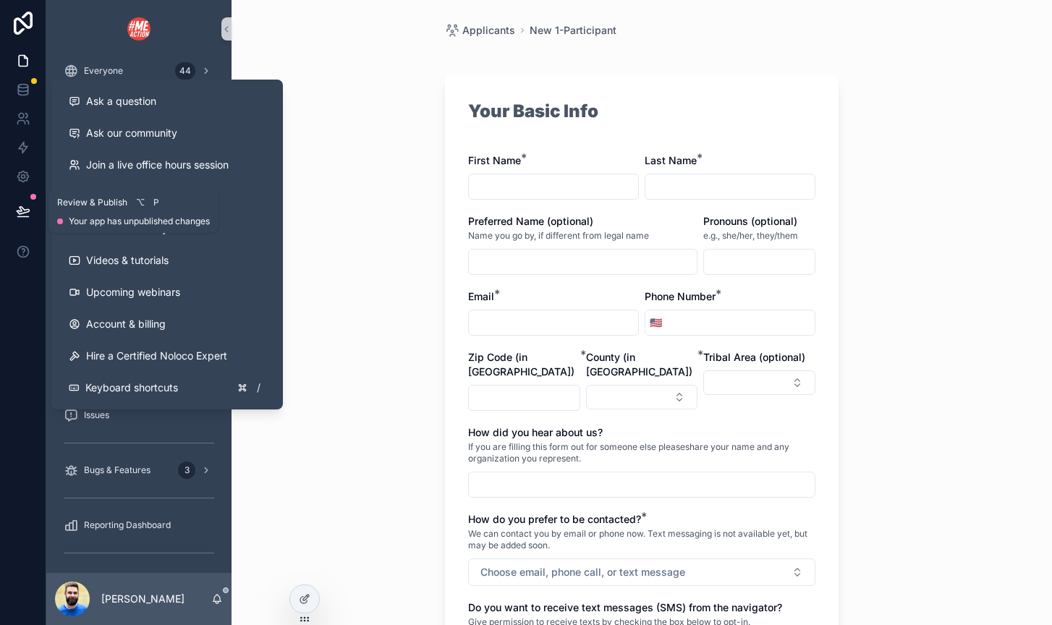
click at [28, 208] on icon at bounding box center [23, 211] width 14 height 14
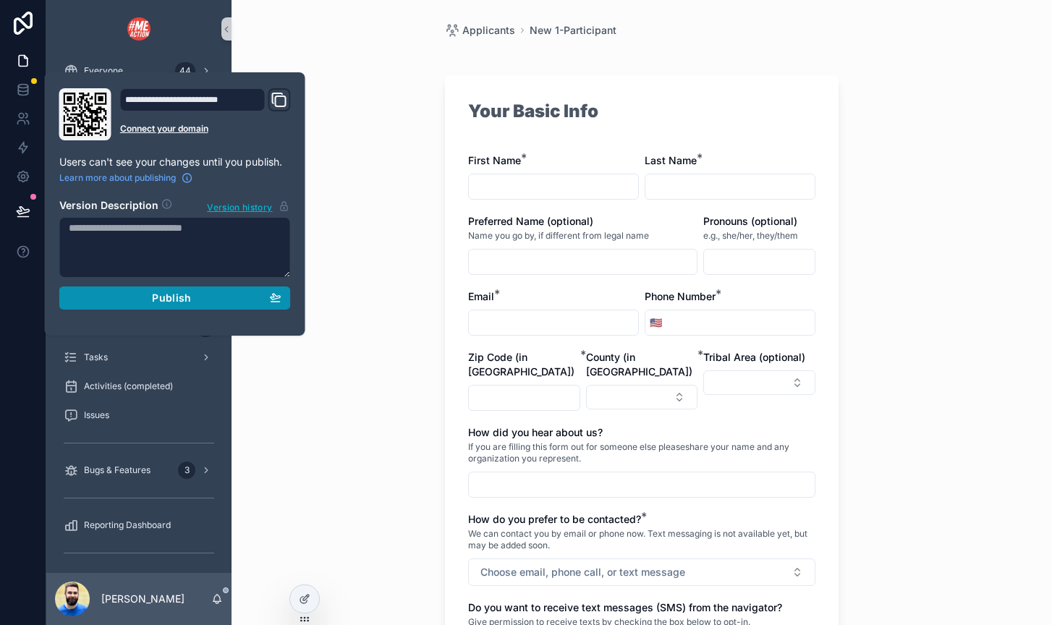
click at [93, 297] on div "Publish" at bounding box center [175, 298] width 213 height 13
